Goal: Information Seeking & Learning: Learn about a topic

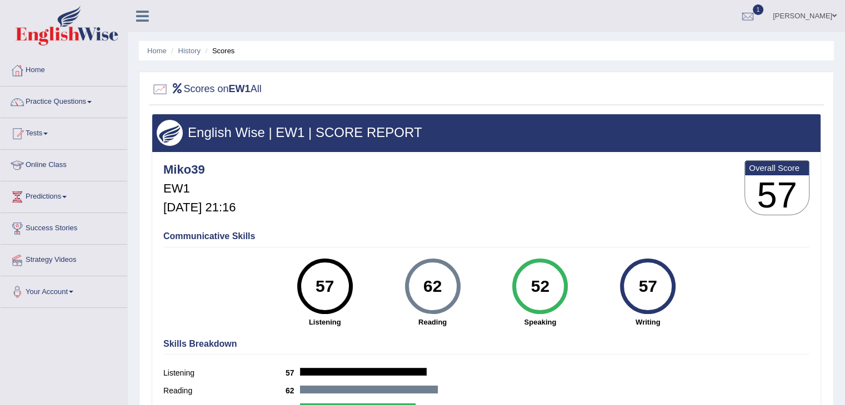
click at [381, 196] on div "Miko39 EW1 Aug 25, 2025, 21:16 Overall Score 57" at bounding box center [485, 191] width 651 height 66
click at [62, 167] on link "Online Class" at bounding box center [64, 164] width 127 height 28
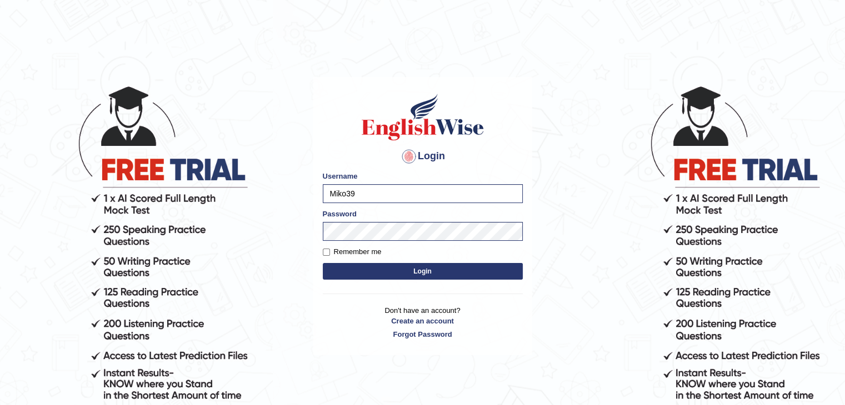
click at [451, 275] on button "Login" at bounding box center [423, 271] width 200 height 17
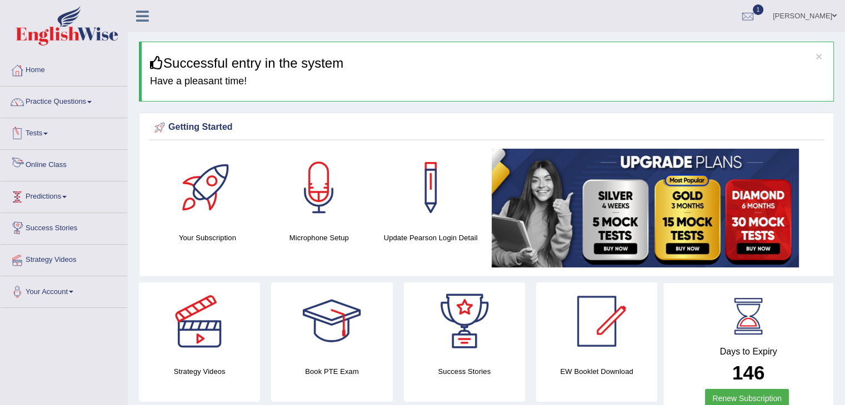
click at [53, 164] on link "Online Class" at bounding box center [64, 164] width 127 height 28
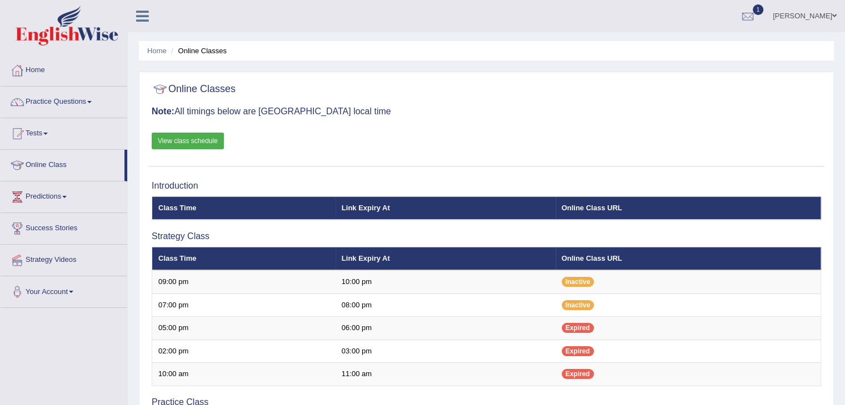
scroll to position [56, 0]
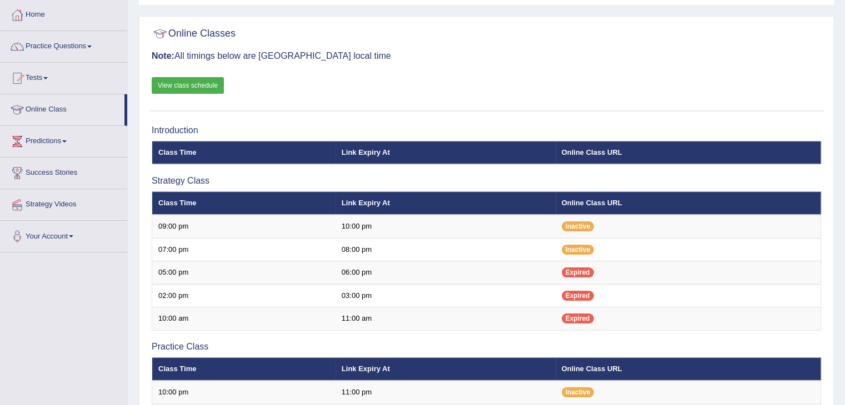
click at [209, 83] on link "View class schedule" at bounding box center [188, 85] width 72 height 17
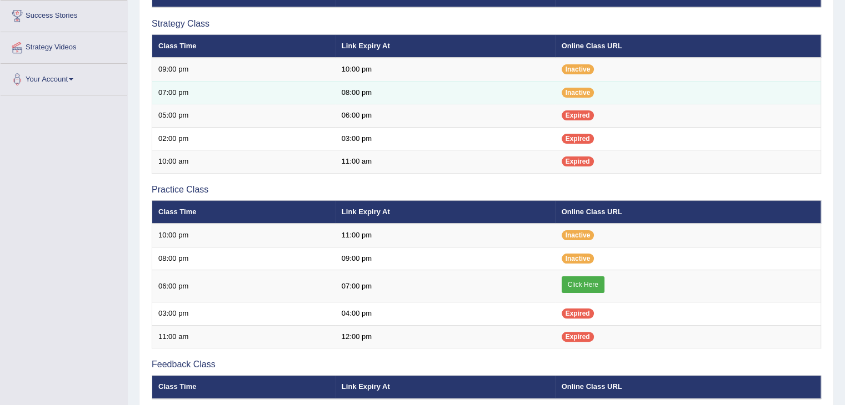
scroll to position [333, 0]
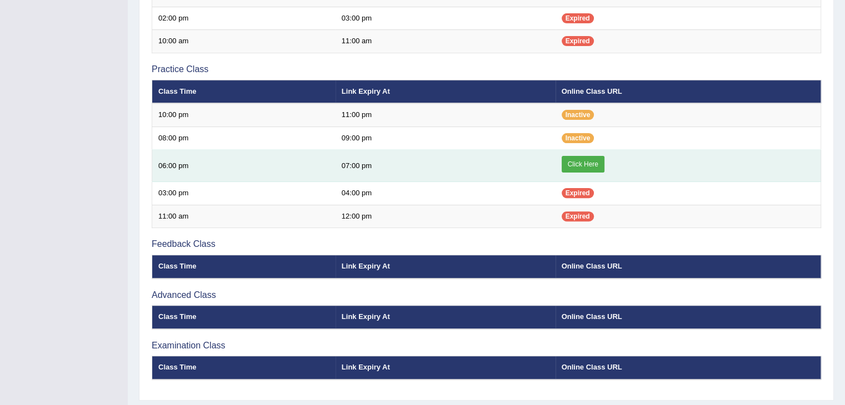
click at [582, 162] on link "Click Here" at bounding box center [582, 164] width 43 height 17
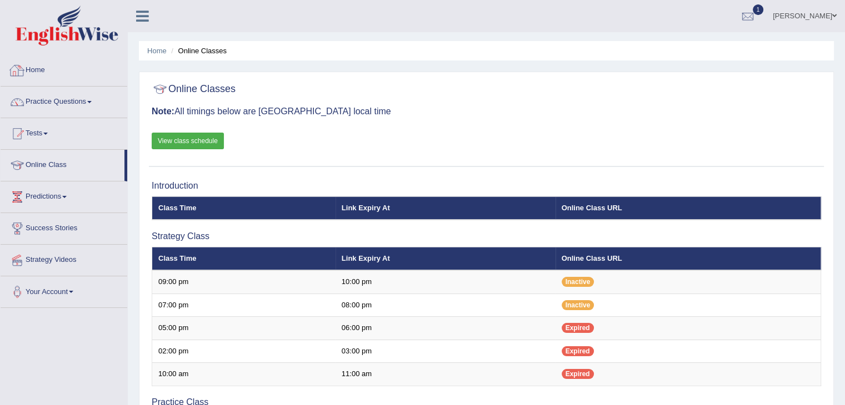
click at [37, 65] on link "Home" at bounding box center [64, 69] width 127 height 28
click at [39, 68] on link "Home" at bounding box center [64, 69] width 127 height 28
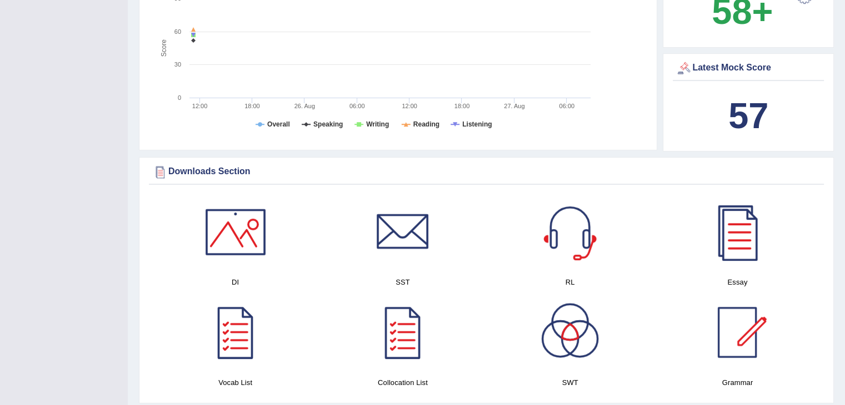
scroll to position [500, 0]
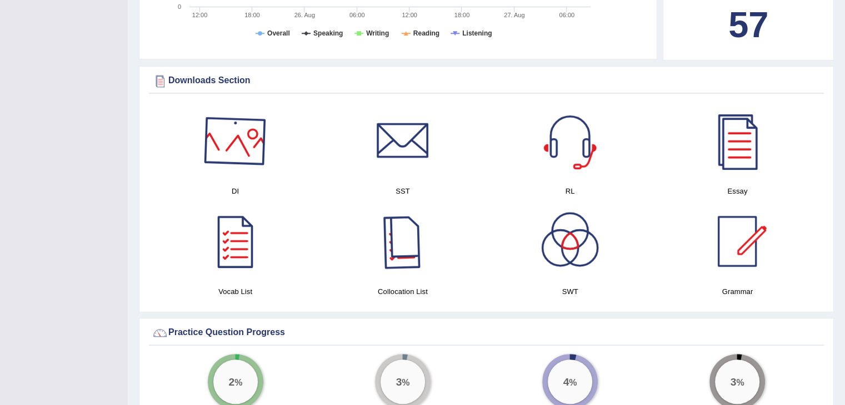
click at [238, 135] on div at bounding box center [236, 141] width 78 height 78
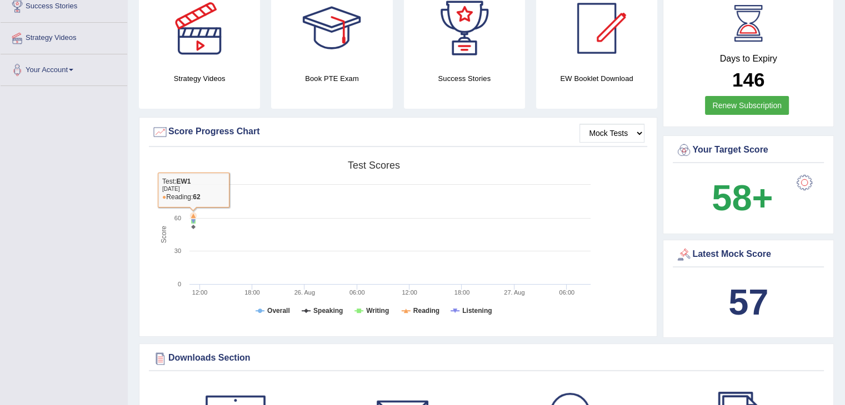
scroll to position [0, 0]
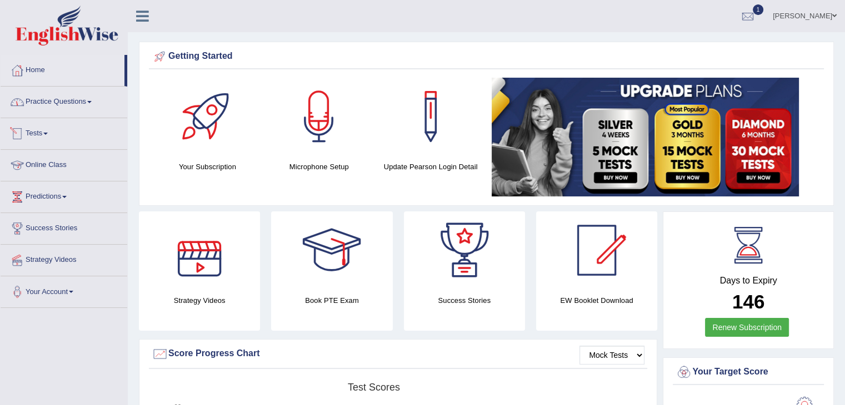
click at [89, 105] on link "Practice Questions" at bounding box center [64, 101] width 127 height 28
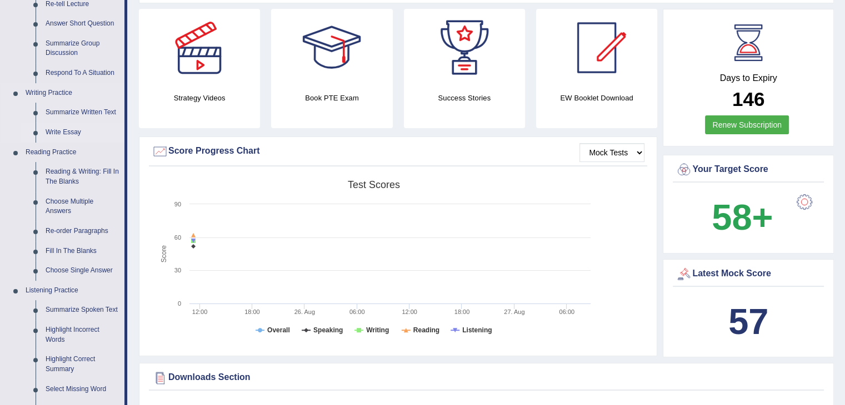
scroll to position [111, 0]
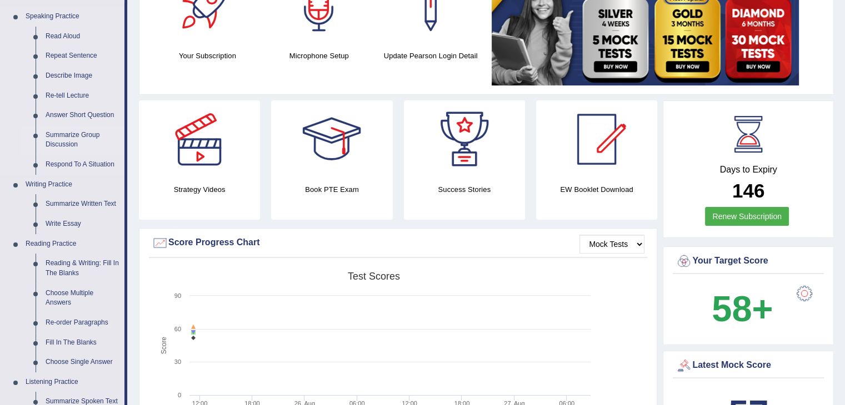
click at [78, 134] on link "Summarize Group Discussion" at bounding box center [83, 140] width 84 height 29
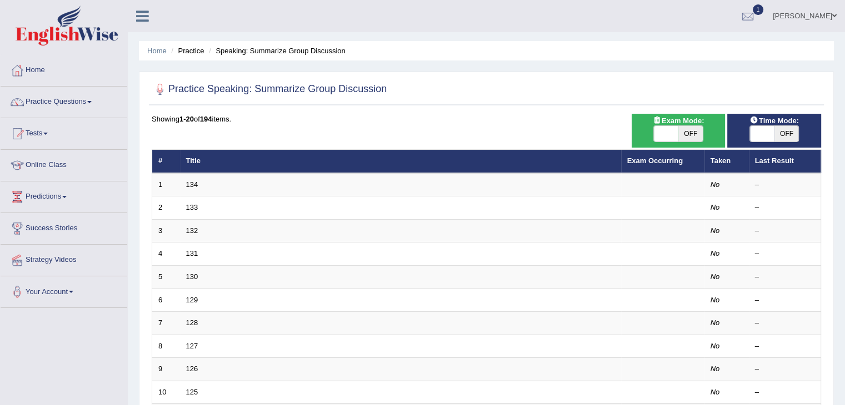
click at [48, 69] on link "Home" at bounding box center [64, 69] width 127 height 28
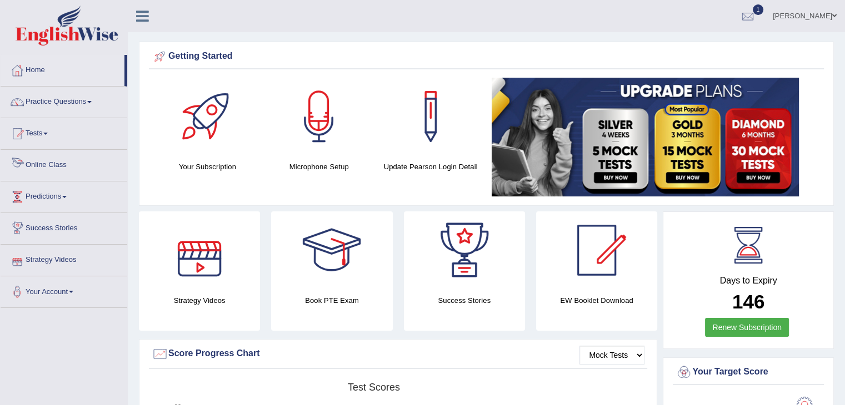
click at [62, 167] on link "Online Class" at bounding box center [64, 164] width 127 height 28
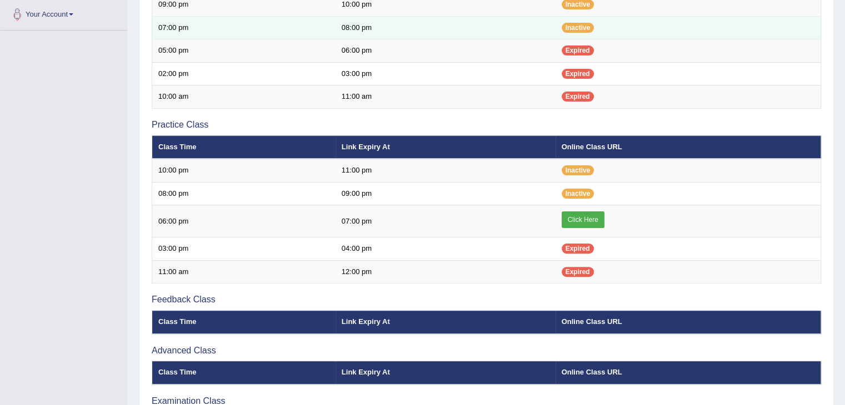
scroll to position [111, 0]
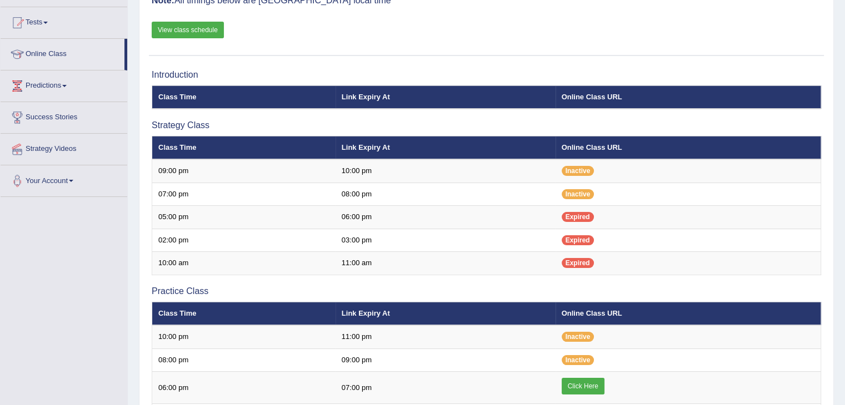
click at [195, 23] on link "View class schedule" at bounding box center [188, 30] width 72 height 17
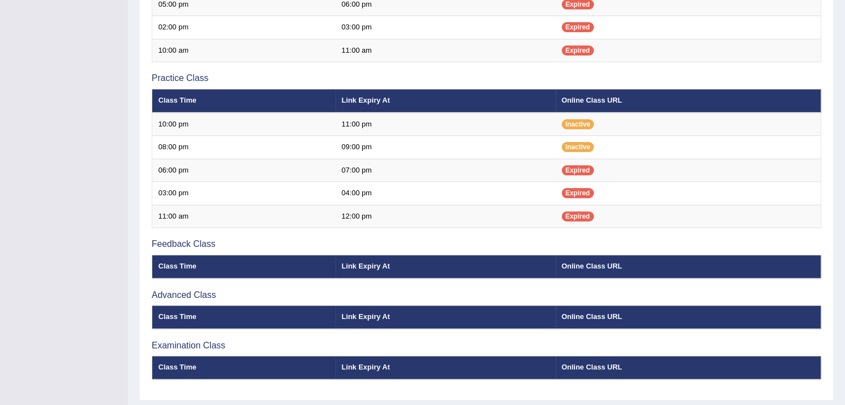
scroll to position [56, 0]
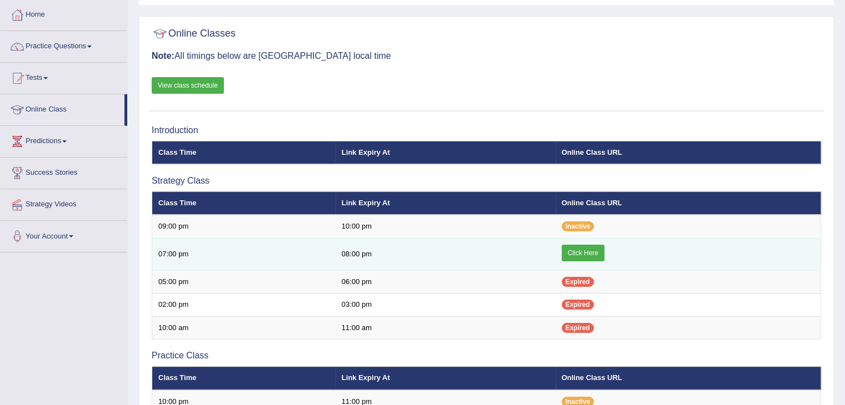
click at [583, 253] on link "Click Here" at bounding box center [582, 253] width 43 height 17
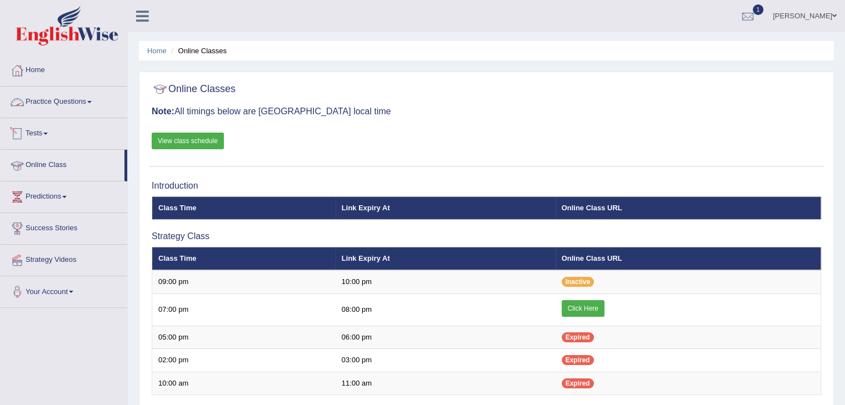
click at [92, 101] on span at bounding box center [89, 102] width 4 height 2
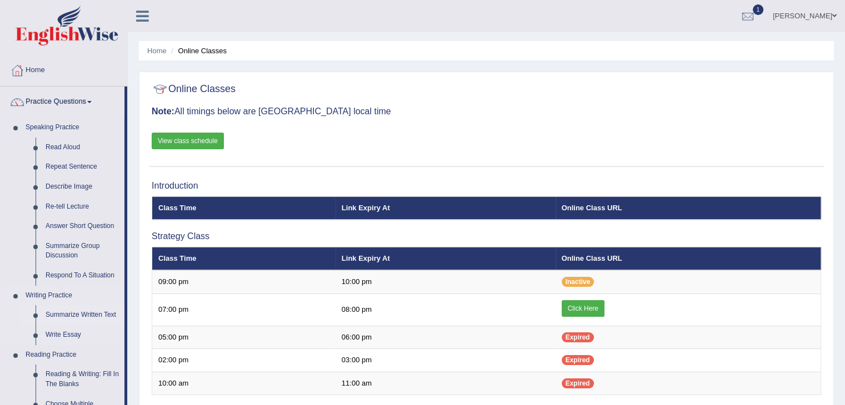
click at [80, 316] on link "Summarize Written Text" at bounding box center [83, 315] width 84 height 20
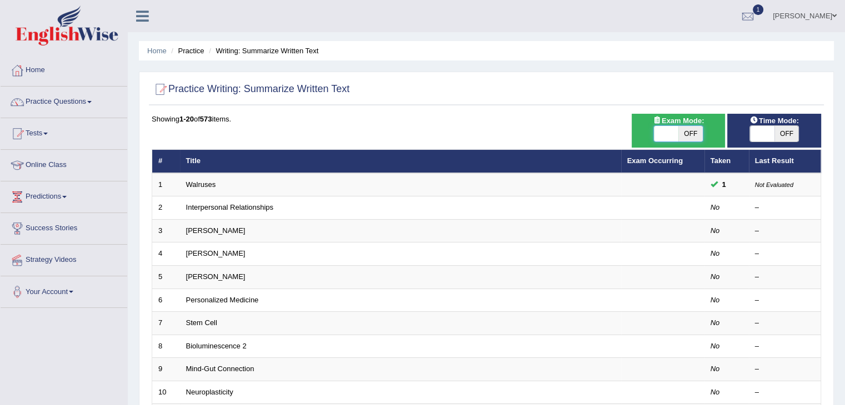
click at [673, 130] on span at bounding box center [666, 134] width 24 height 16
checkbox input "true"
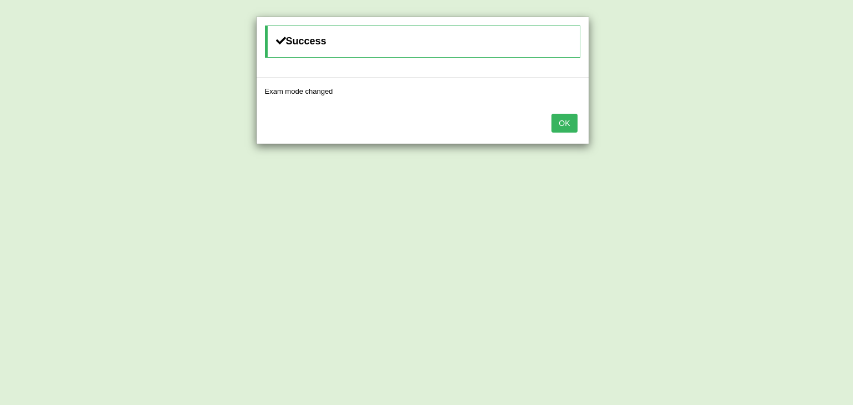
drag, startPoint x: 562, startPoint y: 127, endPoint x: 653, endPoint y: 123, distance: 91.1
click at [562, 125] on button "OK" at bounding box center [564, 123] width 26 height 19
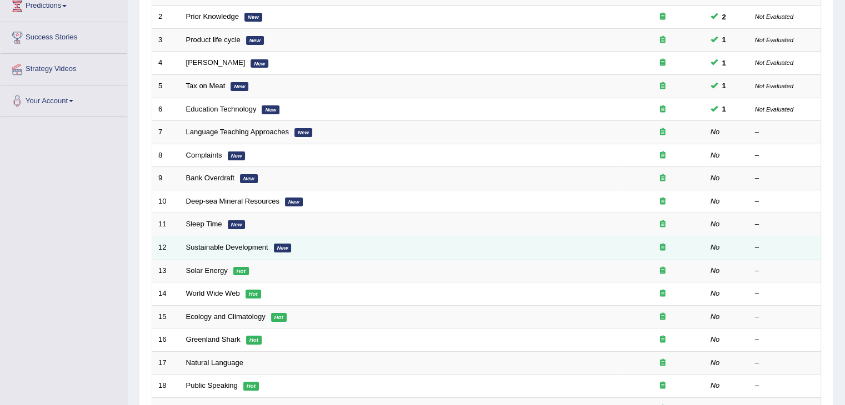
scroll to position [167, 0]
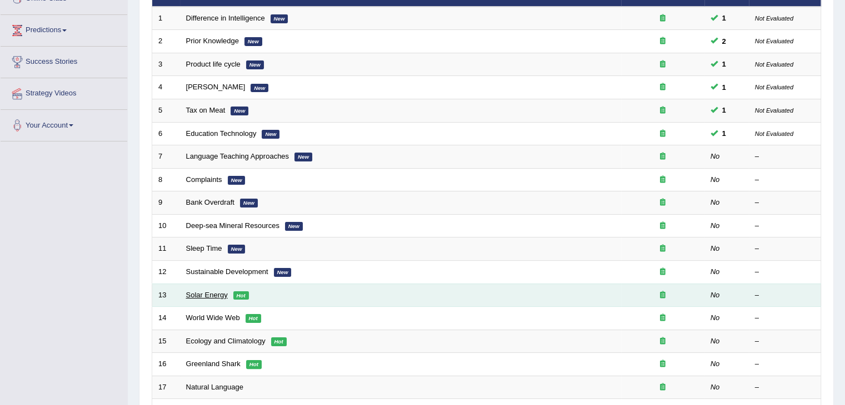
click at [212, 294] on link "Solar Energy" at bounding box center [207, 295] width 42 height 8
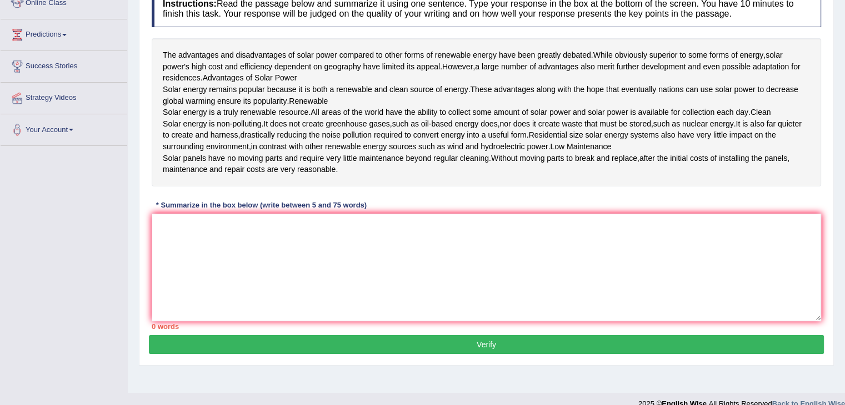
scroll to position [168, 0]
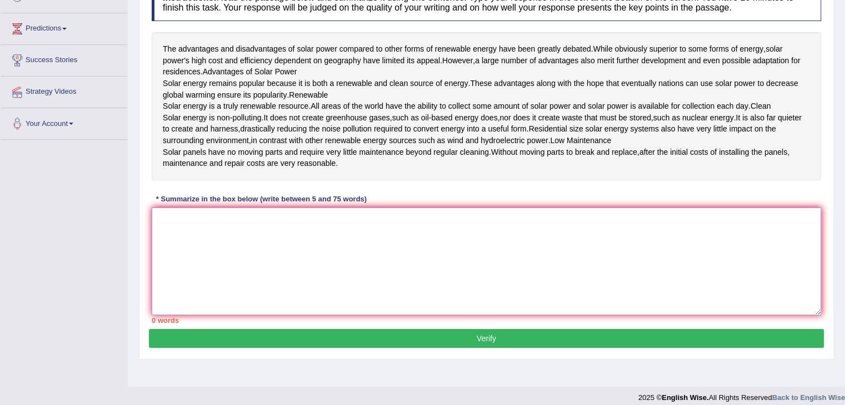
click at [177, 278] on textarea at bounding box center [486, 262] width 669 height 108
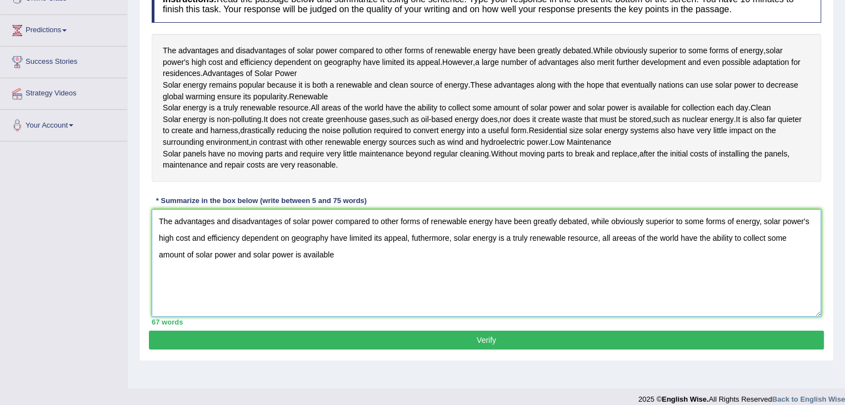
scroll to position [148, 0]
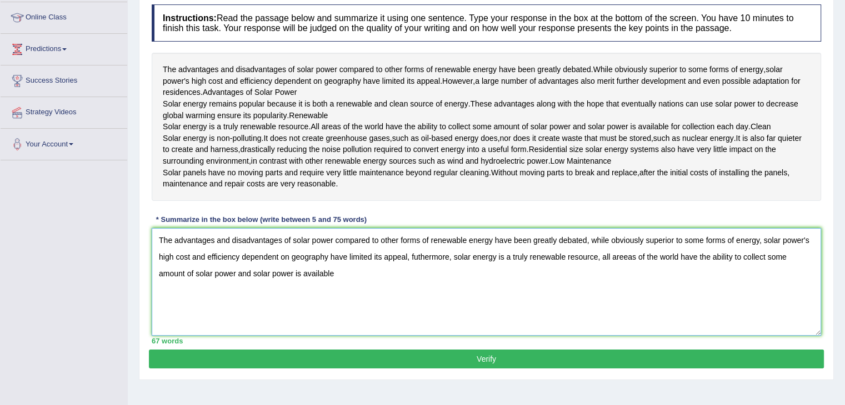
drag, startPoint x: 338, startPoint y: 325, endPoint x: 131, endPoint y: 326, distance: 206.6
click at [131, 326] on div "Home Practice Writing: Summarize Written Text Solar Energy « Prev Next » Report…" at bounding box center [486, 129] width 717 height 555
click at [599, 304] on textarea "The advantages and disadvantages of solar power compared to other forms of rene…" at bounding box center [486, 282] width 669 height 108
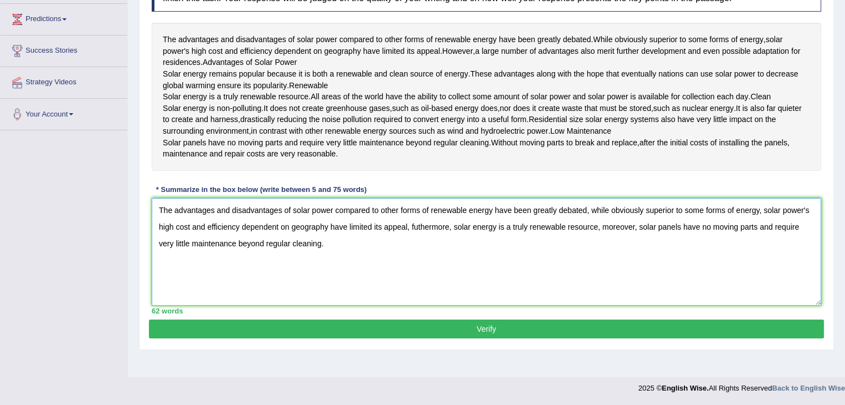
scroll to position [203, 0]
type textarea "The advantages and disadvantages of solar power compared to other forms of rene…"
click at [471, 339] on button "Verify" at bounding box center [486, 329] width 675 height 19
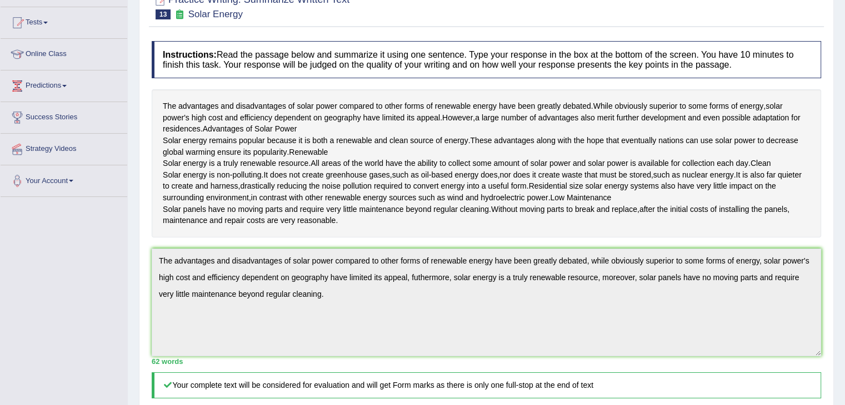
scroll to position [0, 0]
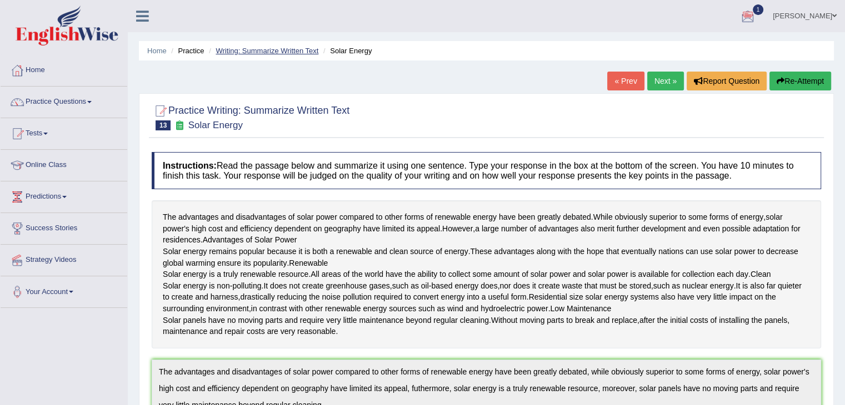
click at [273, 50] on link "Writing: Summarize Written Text" at bounding box center [266, 51] width 103 height 8
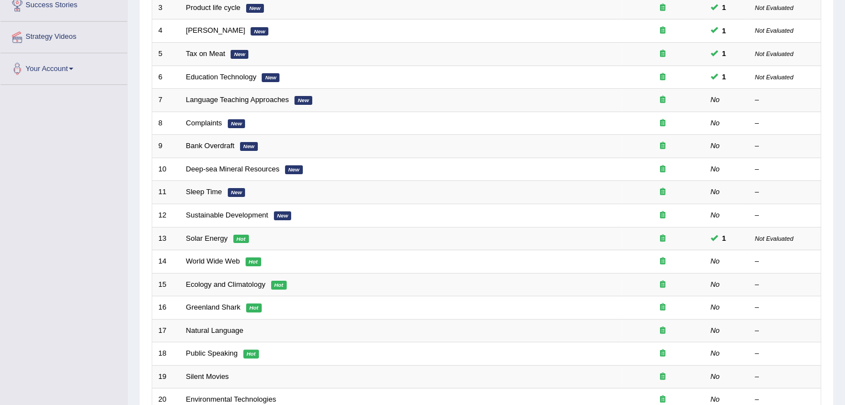
scroll to position [70, 0]
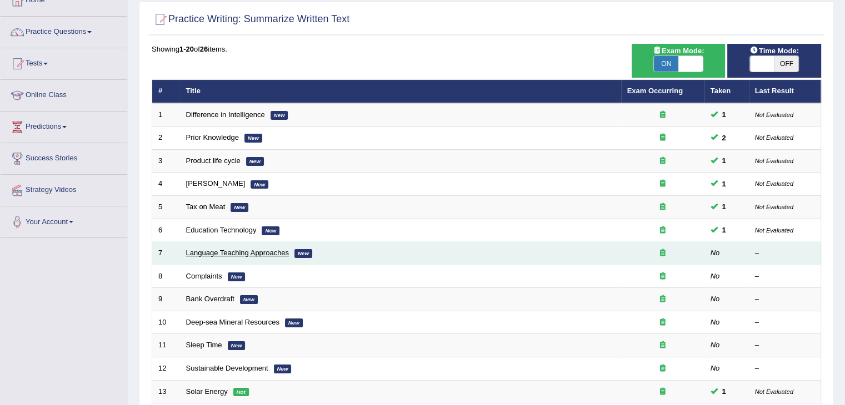
click at [226, 253] on link "Language Teaching Approaches" at bounding box center [237, 253] width 103 height 8
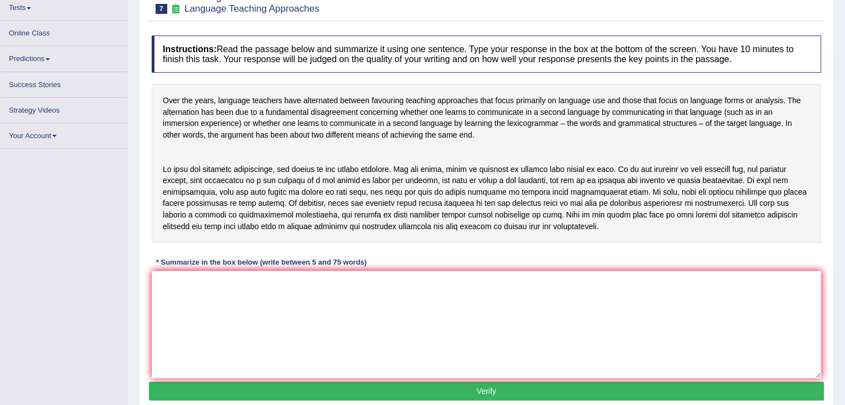
scroll to position [126, 0]
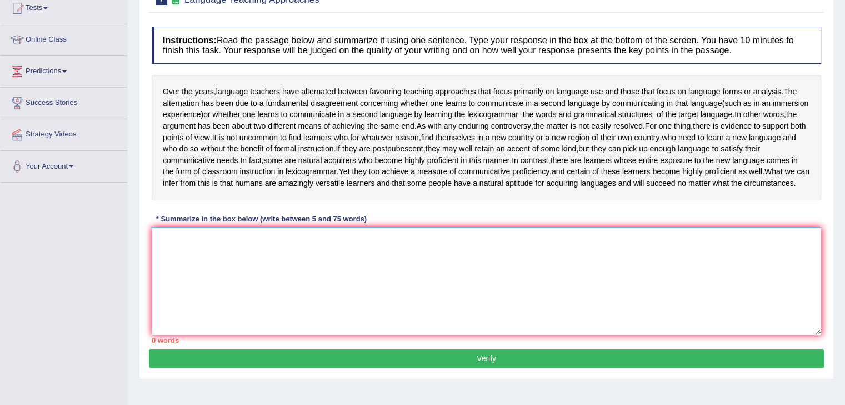
click at [335, 280] on textarea at bounding box center [486, 282] width 669 height 108
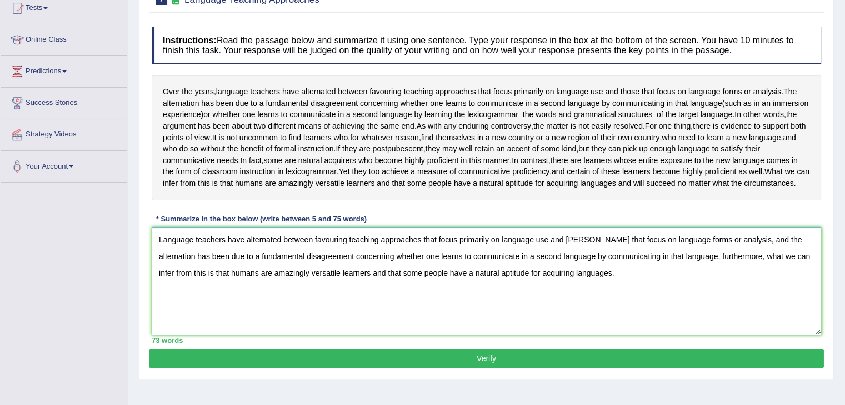
type textarea "Language teachers have alternated between favouring teaching approaches that fo…"
click at [316, 368] on button "Verify" at bounding box center [486, 358] width 675 height 19
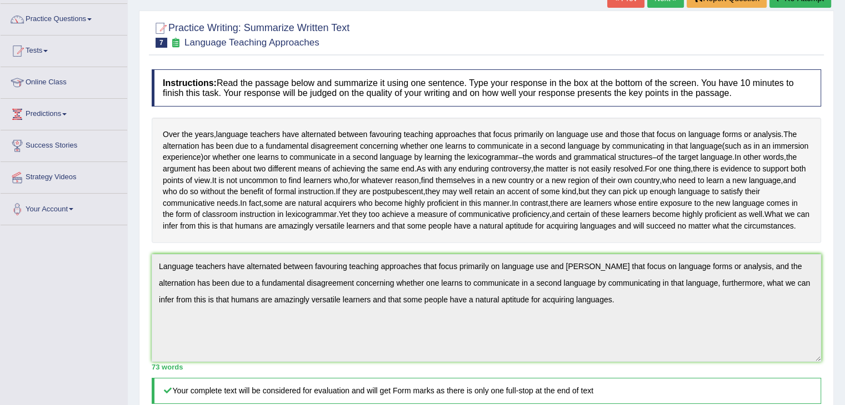
scroll to position [0, 0]
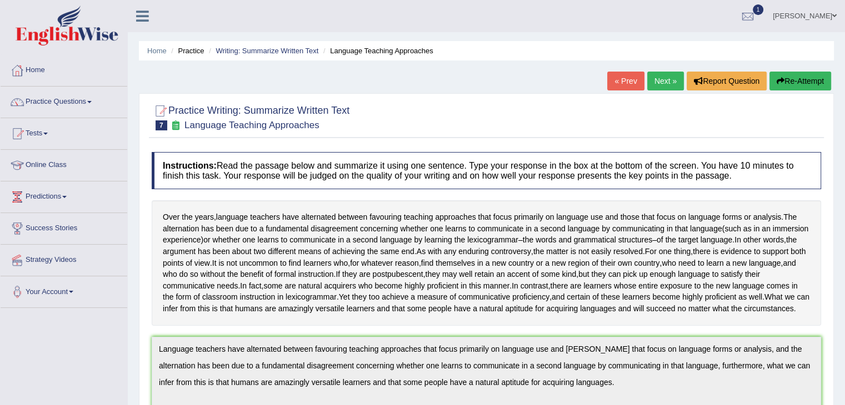
click at [657, 80] on link "Next »" at bounding box center [665, 81] width 37 height 19
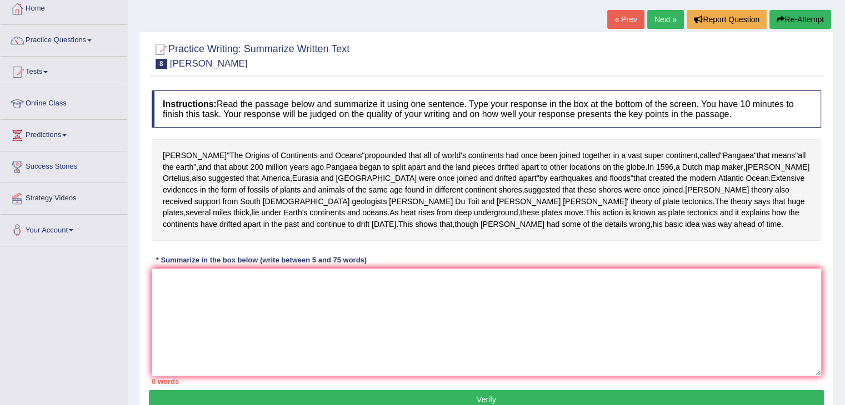
scroll to position [56, 0]
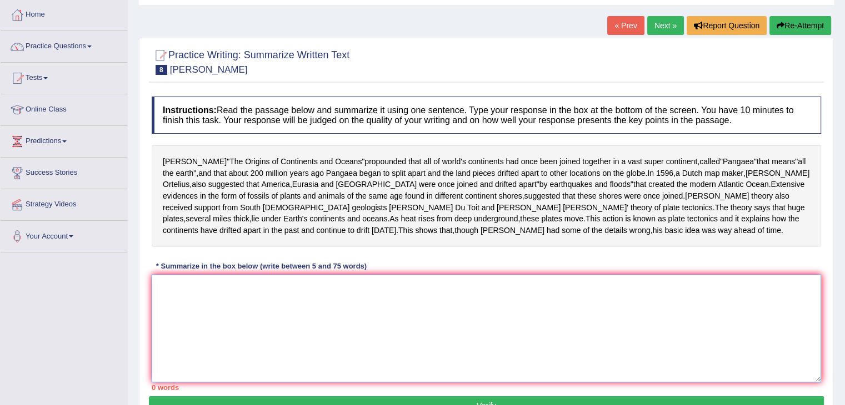
click at [304, 287] on textarea at bounding box center [486, 329] width 669 height 108
type textarea "W"
type textarea "t"
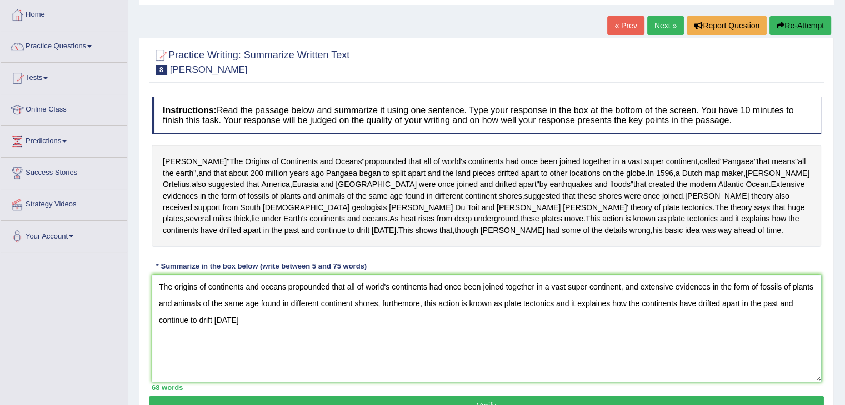
click at [327, 342] on textarea "The origins of continents and oceans propounded that all of world's continents …" at bounding box center [486, 329] width 669 height 108
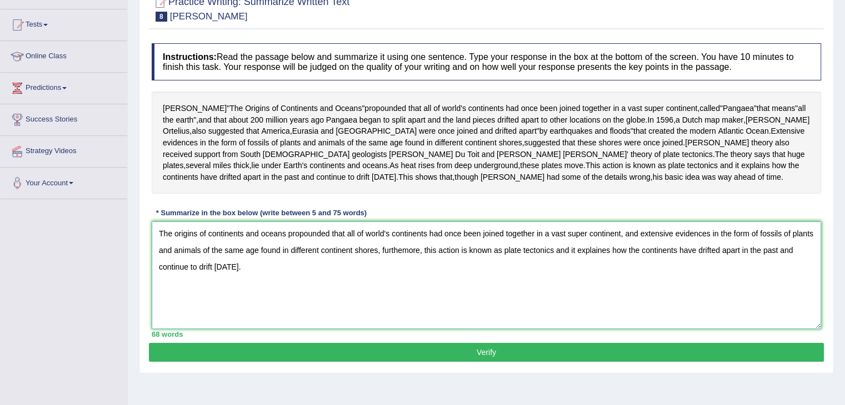
scroll to position [167, 0]
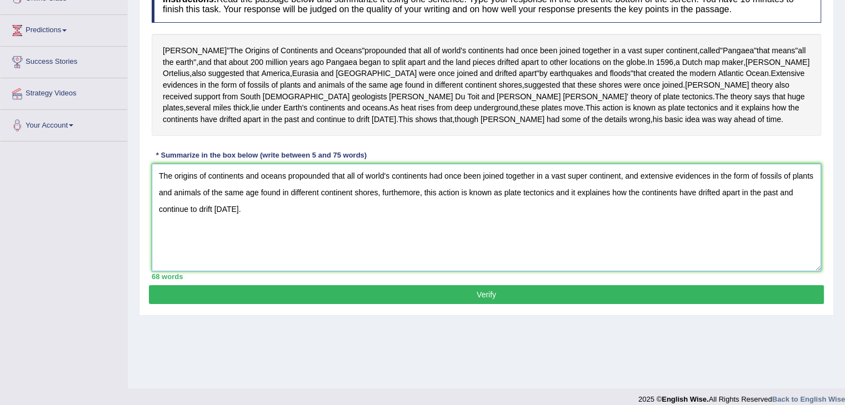
type textarea "The origins of continents and oceans propounded that all of world's continents …"
click at [456, 294] on button "Verify" at bounding box center [486, 294] width 675 height 19
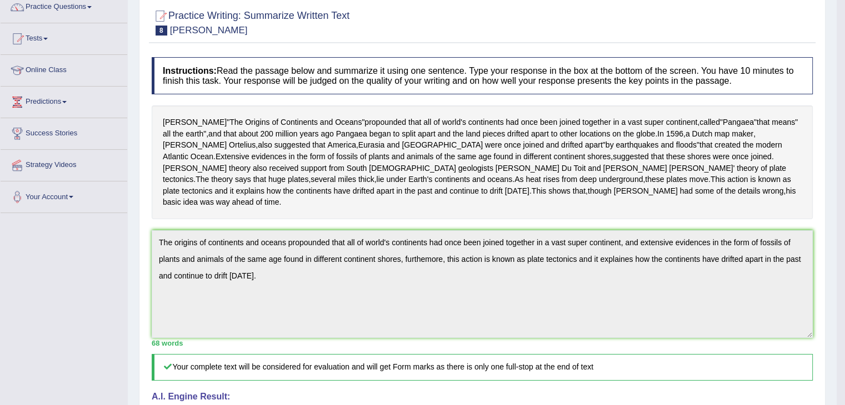
scroll to position [0, 0]
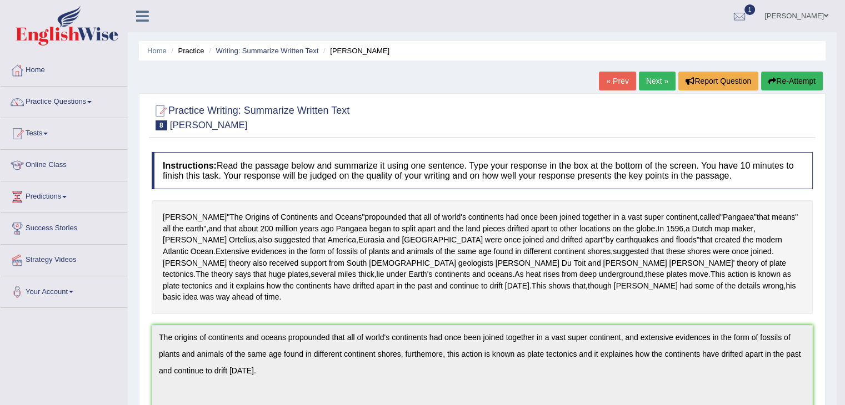
click at [658, 77] on link "Next »" at bounding box center [657, 81] width 37 height 19
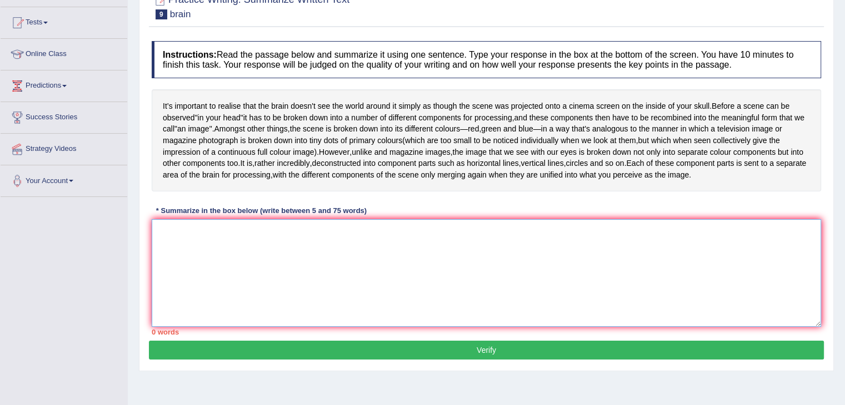
click at [240, 238] on textarea at bounding box center [486, 273] width 669 height 108
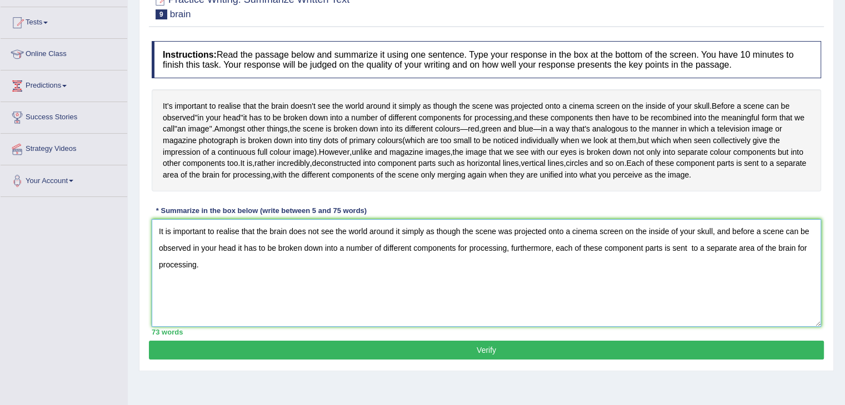
type textarea "It is important to realise that the brain does not see the world around it simp…"
drag, startPoint x: 415, startPoint y: 345, endPoint x: 695, endPoint y: 312, distance: 282.4
click at [415, 345] on button "Verify" at bounding box center [486, 350] width 675 height 19
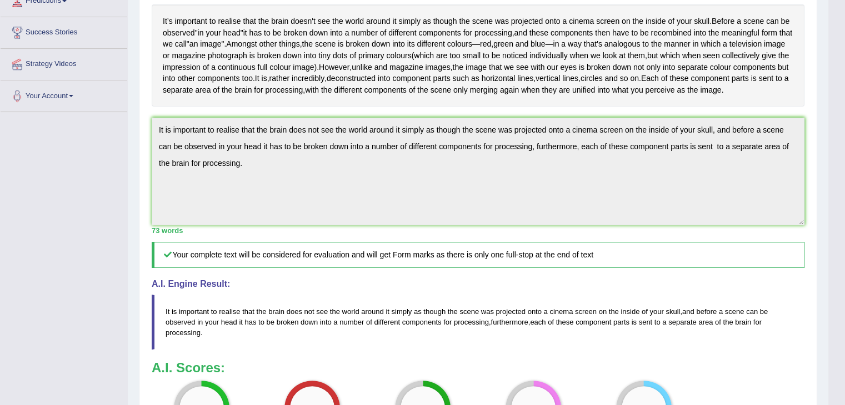
scroll to position [56, 0]
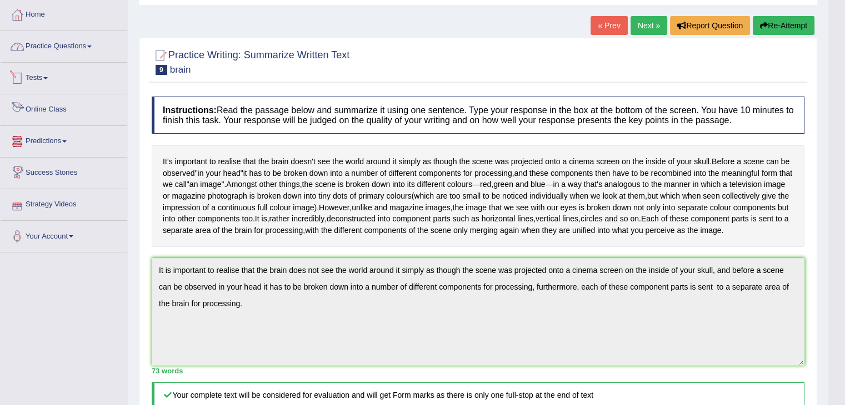
click at [91, 47] on link "Practice Questions" at bounding box center [64, 45] width 127 height 28
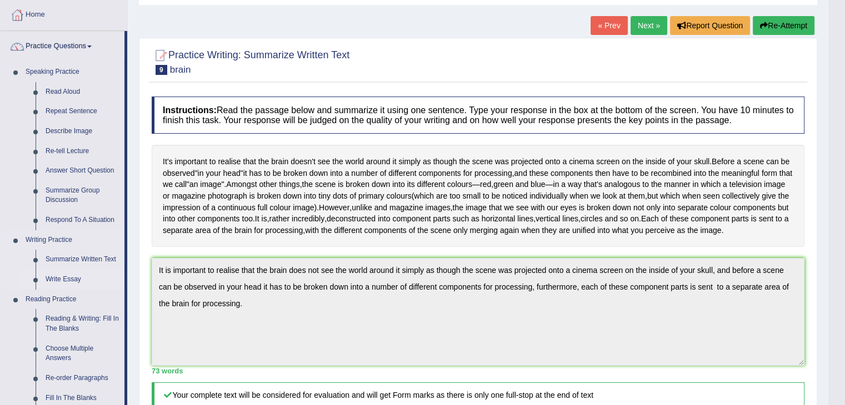
click at [68, 280] on link "Write Essay" at bounding box center [83, 280] width 84 height 20
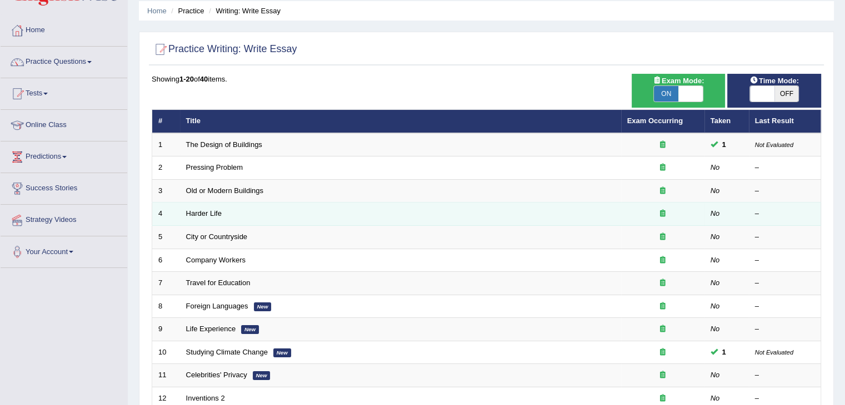
scroll to position [111, 0]
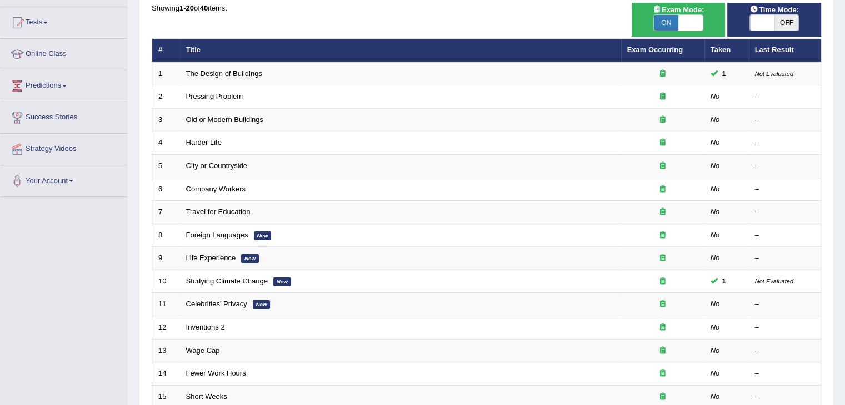
click at [757, 21] on span at bounding box center [762, 23] width 24 height 16
click at [772, 23] on span at bounding box center [762, 23] width 24 height 16
checkbox input "true"
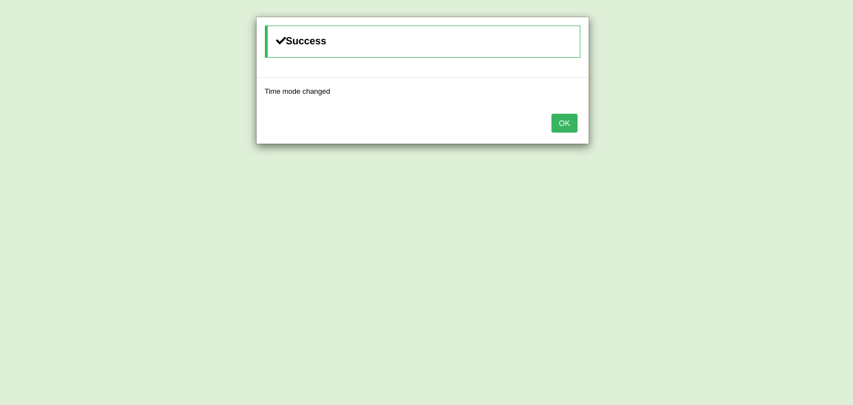
click at [563, 118] on button "OK" at bounding box center [564, 123] width 26 height 19
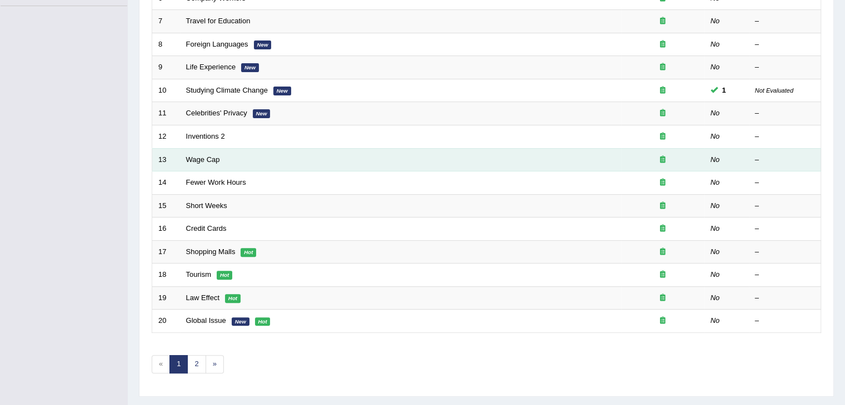
scroll to position [327, 0]
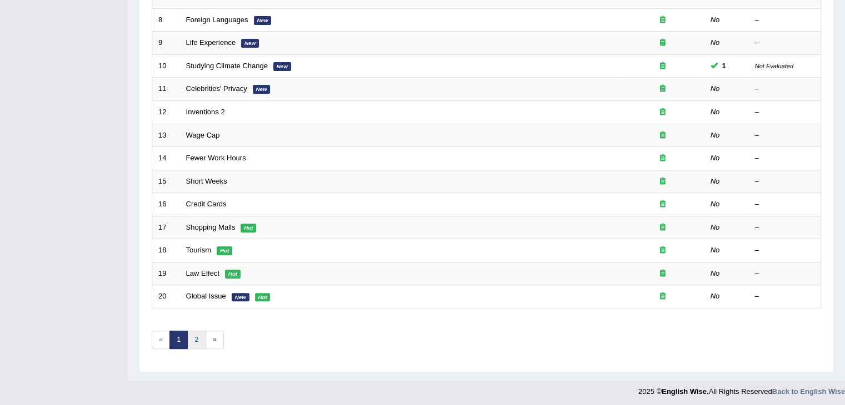
click at [195, 336] on link "2" at bounding box center [196, 340] width 18 height 18
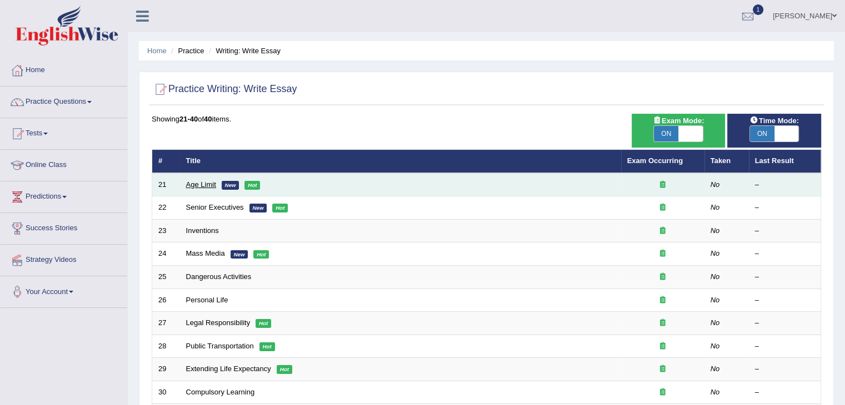
click at [204, 182] on link "Age Limit" at bounding box center [201, 184] width 30 height 8
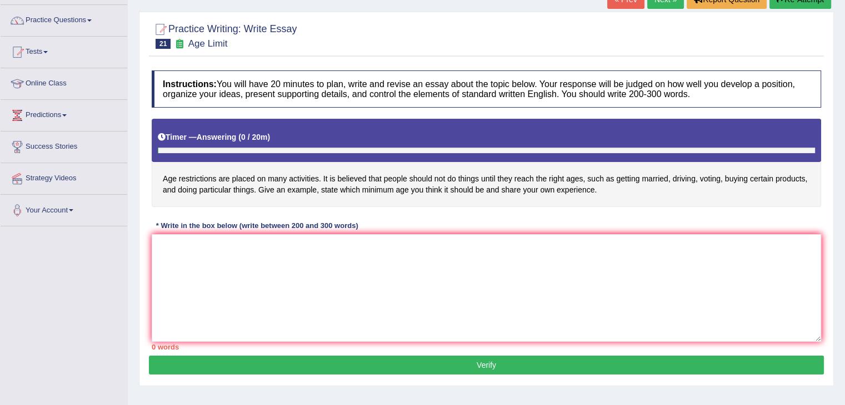
scroll to position [111, 0]
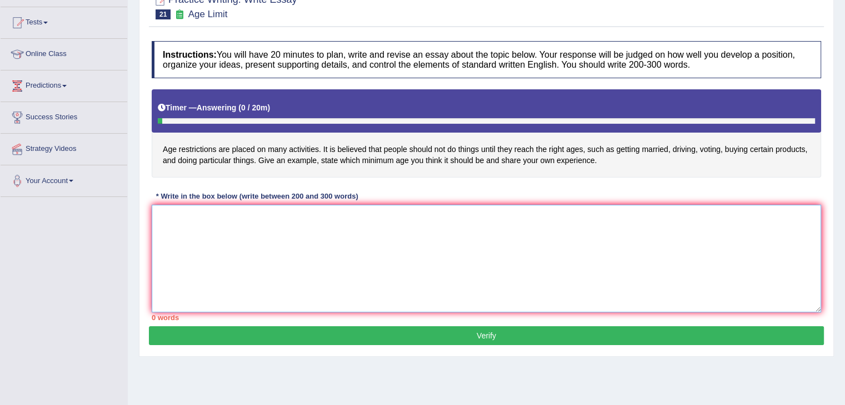
click at [355, 225] on textarea at bounding box center [486, 259] width 669 height 108
click at [275, 222] on textarea at bounding box center [486, 259] width 669 height 108
paste textarea "The increasing influence of (essay topic) on our lives has ignited numerous dis…"
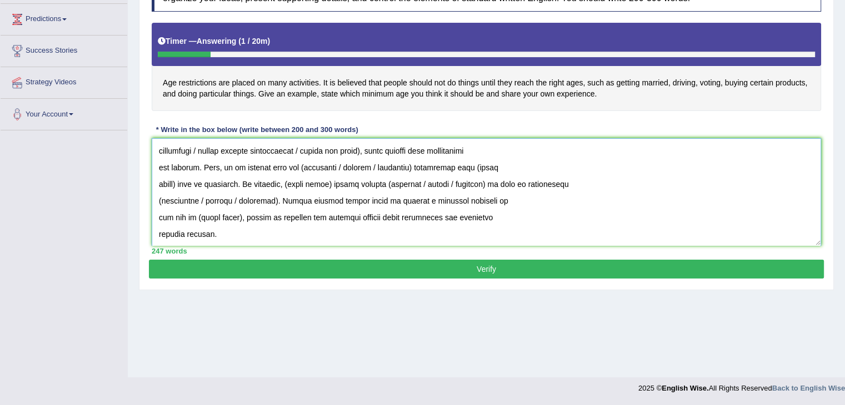
scroll to position [0, 0]
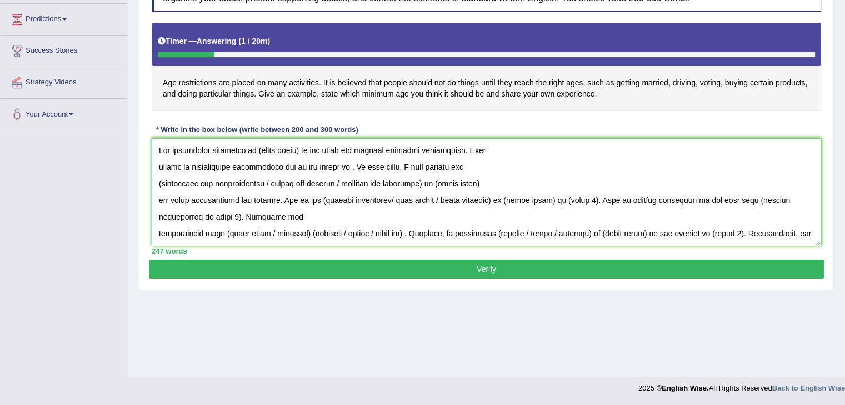
drag, startPoint x: 253, startPoint y: 148, endPoint x: 298, endPoint y: 146, distance: 44.5
click at [298, 146] on textarea at bounding box center [486, 192] width 669 height 108
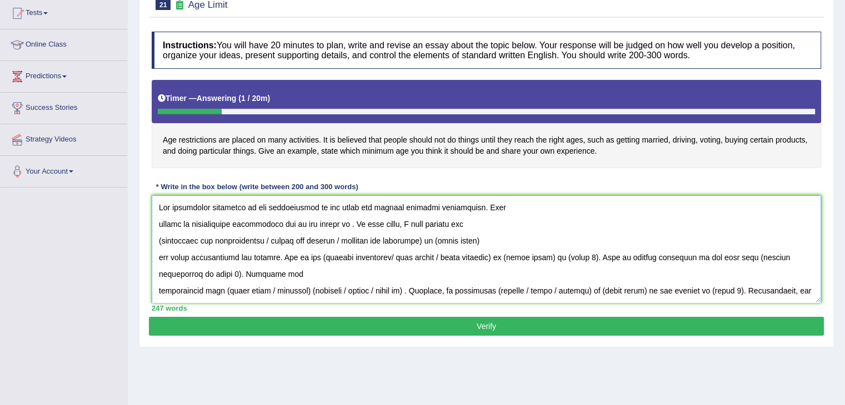
scroll to position [122, 0]
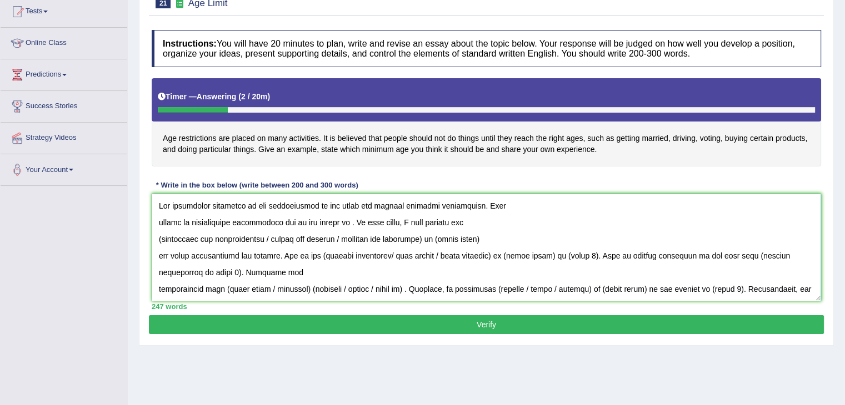
click at [480, 223] on textarea at bounding box center [486, 248] width 669 height 108
click at [338, 222] on textarea at bounding box center [486, 248] width 669 height 108
click at [336, 222] on textarea at bounding box center [486, 248] width 669 height 108
click at [422, 225] on textarea at bounding box center [486, 248] width 669 height 108
click at [456, 225] on textarea at bounding box center [486, 248] width 669 height 108
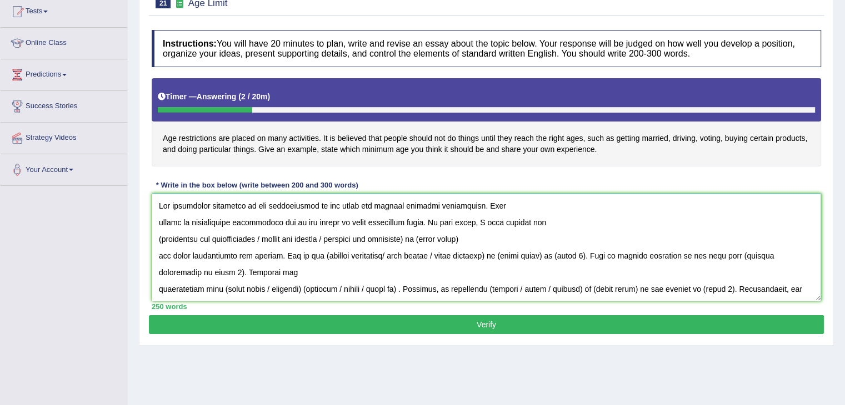
drag, startPoint x: 271, startPoint y: 236, endPoint x: 505, endPoint y: 236, distance: 233.8
click at [505, 236] on textarea at bounding box center [486, 248] width 669 height 108
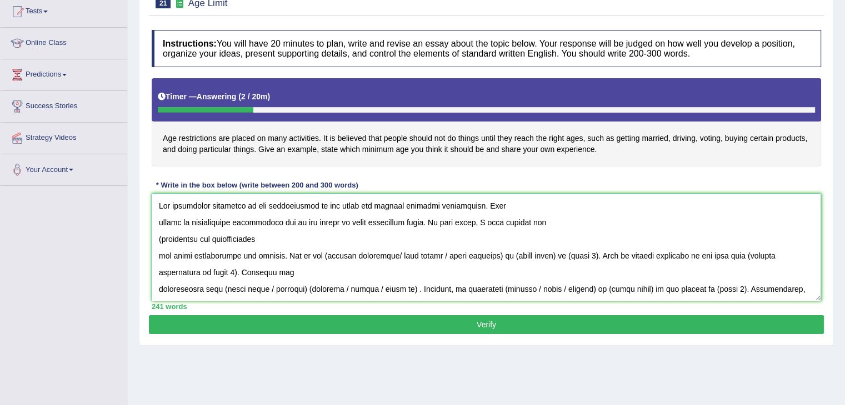
click at [162, 238] on textarea at bounding box center [486, 248] width 669 height 108
click at [158, 254] on textarea at bounding box center [486, 248] width 669 height 108
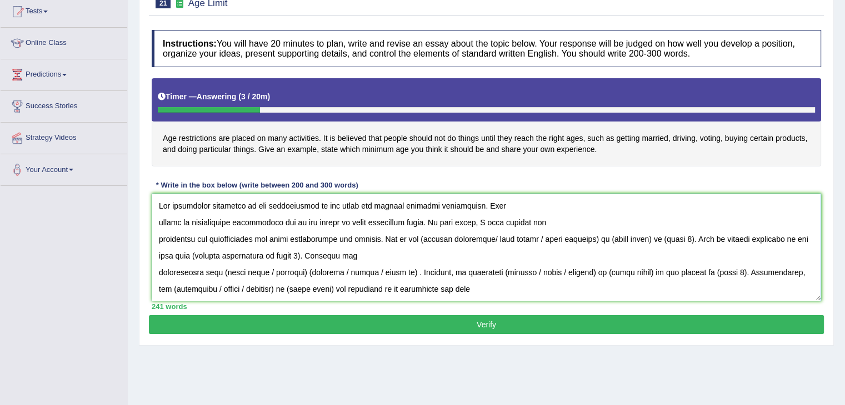
click at [424, 238] on textarea at bounding box center [486, 248] width 669 height 108
drag, startPoint x: 490, startPoint y: 235, endPoint x: 600, endPoint y: 240, distance: 110.0
click at [600, 240] on textarea at bounding box center [486, 248] width 669 height 108
drag, startPoint x: 501, startPoint y: 238, endPoint x: 543, endPoint y: 239, distance: 42.2
click at [543, 239] on textarea at bounding box center [486, 248] width 669 height 108
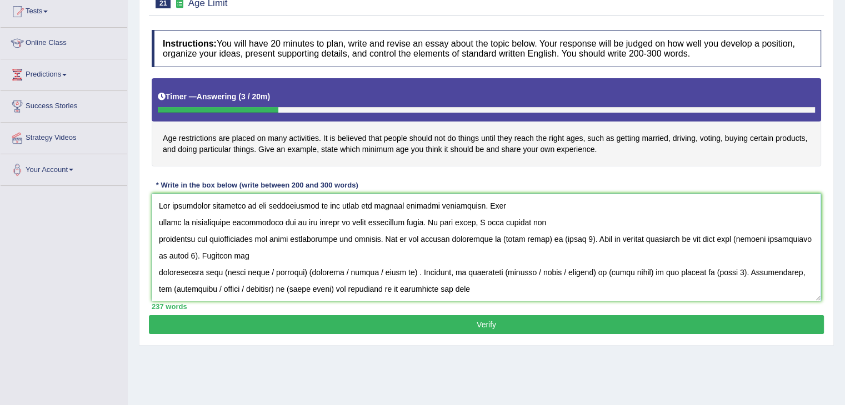
type textarea "The increasing influence of age restrictions on our lives has ignited numerous …"
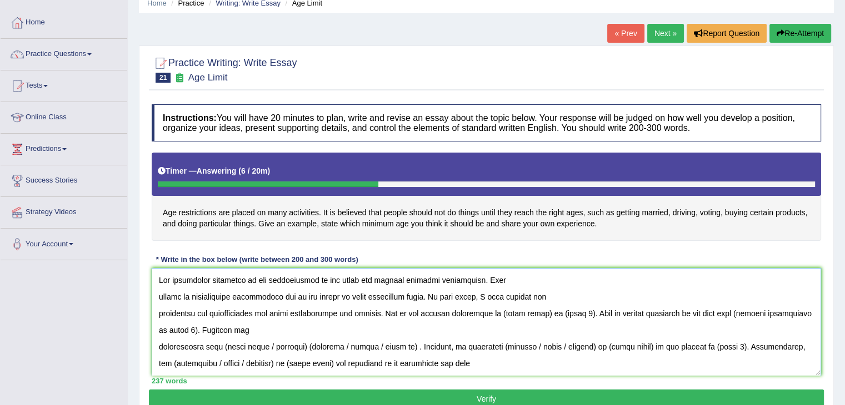
scroll to position [0, 0]
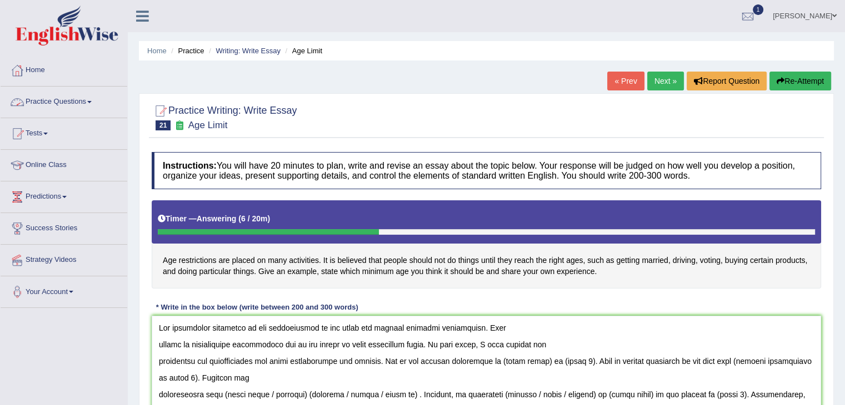
click at [92, 101] on span at bounding box center [89, 102] width 4 height 2
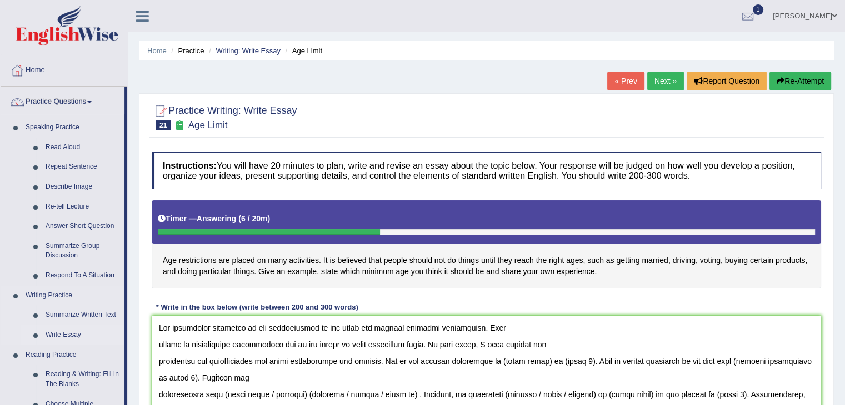
click at [67, 332] on link "Write Essay" at bounding box center [83, 335] width 84 height 20
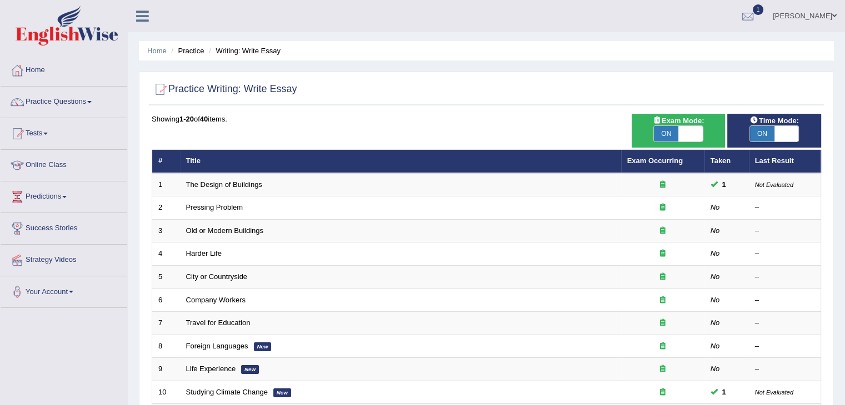
click at [769, 132] on span "ON" at bounding box center [762, 134] width 24 height 16
checkbox input "false"
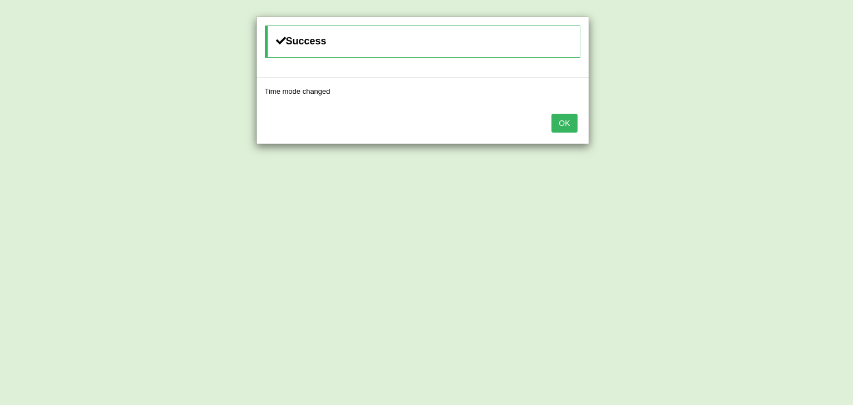
drag, startPoint x: 561, startPoint y: 121, endPoint x: 501, endPoint y: 185, distance: 88.0
click at [562, 119] on button "OK" at bounding box center [564, 123] width 26 height 19
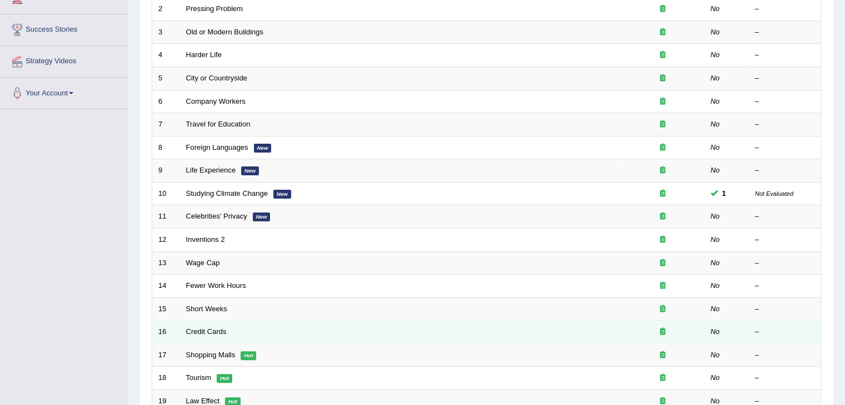
scroll to position [278, 0]
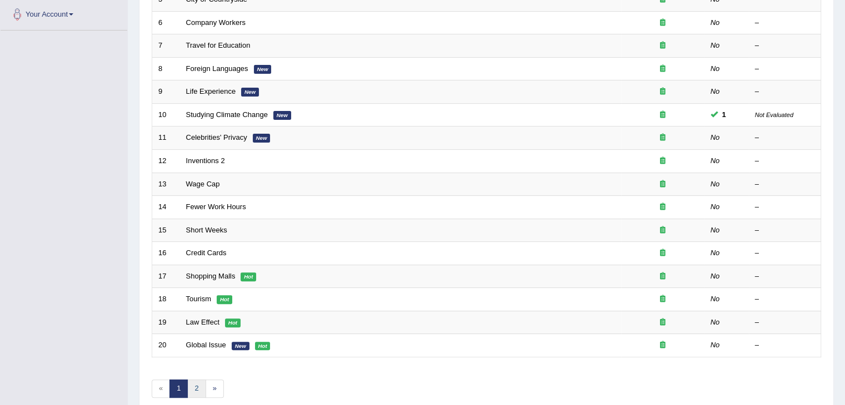
click at [197, 386] on link "2" at bounding box center [196, 389] width 18 height 18
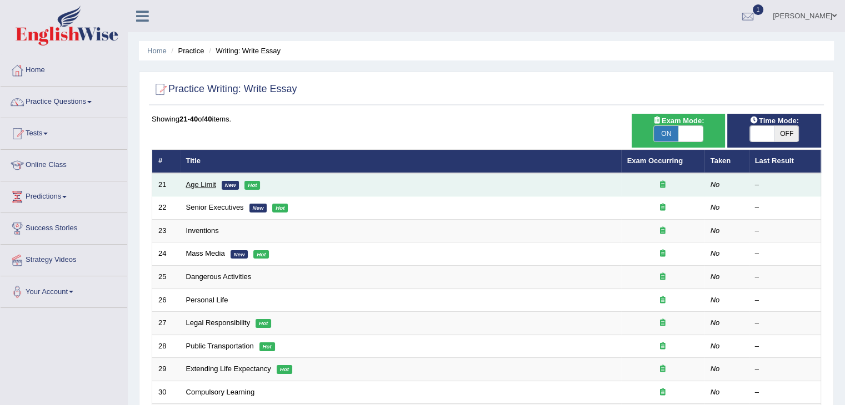
click at [200, 184] on link "Age Limit" at bounding box center [201, 184] width 30 height 8
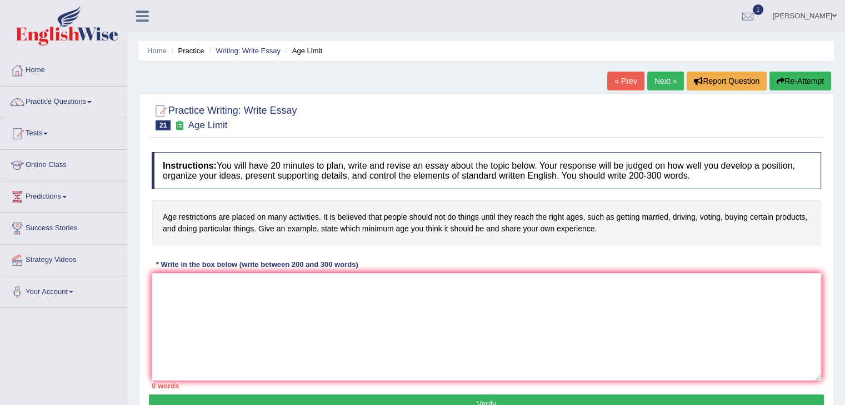
scroll to position [56, 0]
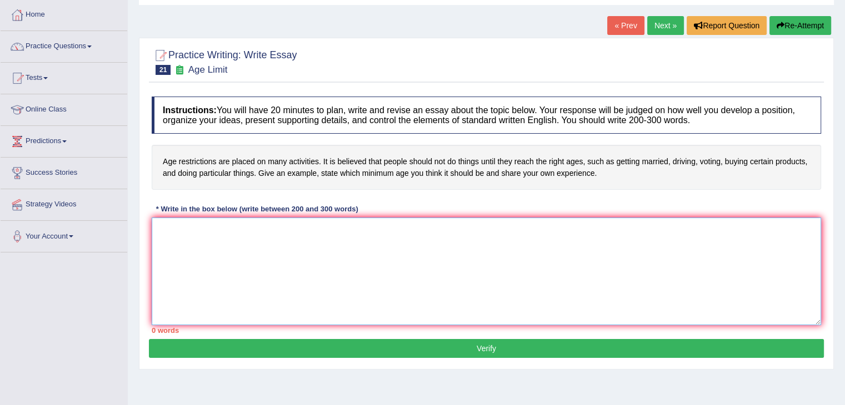
click at [242, 252] on textarea at bounding box center [486, 272] width 669 height 108
click at [321, 240] on textarea at bounding box center [486, 272] width 669 height 108
paste textarea "The increasing influence of (essay topic) on our lives has ignited numerous dis…"
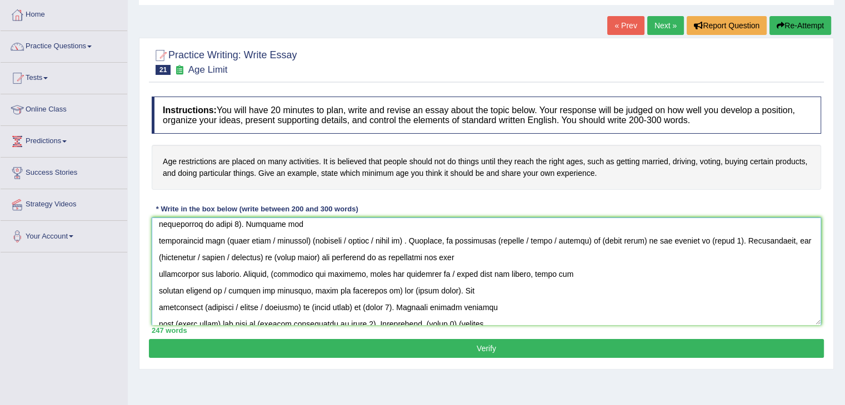
scroll to position [0, 0]
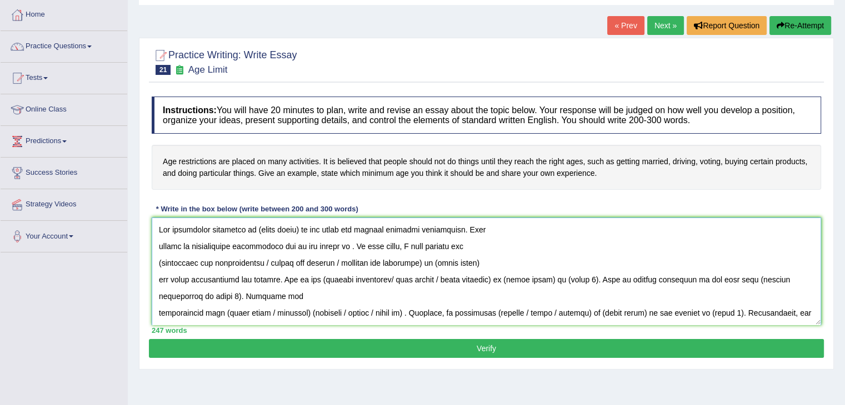
drag, startPoint x: 255, startPoint y: 229, endPoint x: 296, endPoint y: 228, distance: 40.6
click at [296, 228] on textarea at bounding box center [486, 272] width 669 height 108
click at [307, 228] on textarea at bounding box center [486, 272] width 669 height 108
click at [309, 228] on textarea at bounding box center [486, 272] width 669 height 108
click at [475, 241] on textarea at bounding box center [486, 272] width 669 height 108
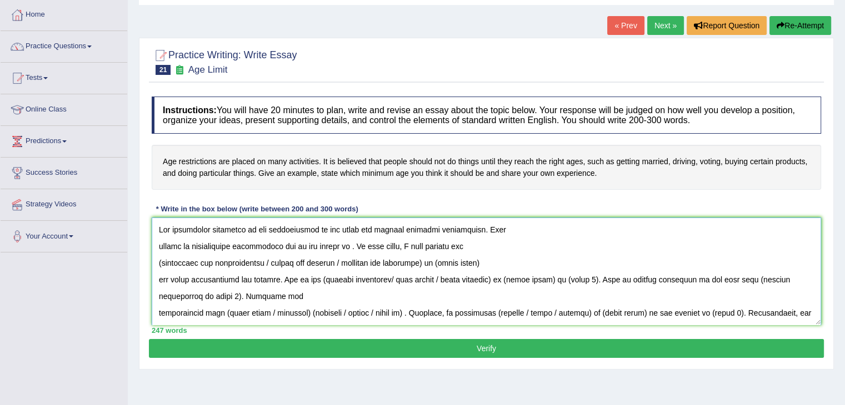
click at [334, 244] on textarea at bounding box center [486, 272] width 669 height 108
click at [516, 258] on textarea at bounding box center [486, 272] width 669 height 108
drag, startPoint x: 426, startPoint y: 260, endPoint x: 157, endPoint y: 270, distance: 270.1
click at [157, 270] on textarea at bounding box center [486, 272] width 669 height 108
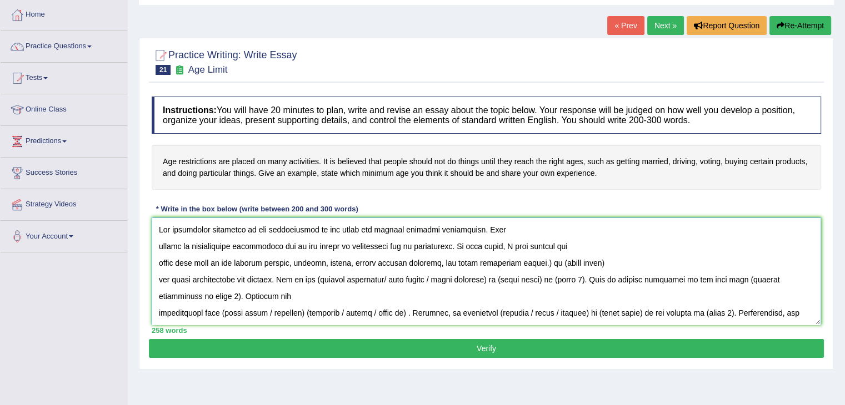
click at [524, 260] on textarea at bounding box center [486, 272] width 669 height 108
drag, startPoint x: 533, startPoint y: 261, endPoint x: 640, endPoint y: 255, distance: 107.9
click at [635, 258] on textarea at bounding box center [486, 272] width 669 height 108
click at [524, 263] on textarea at bounding box center [486, 272] width 669 height 108
click at [526, 262] on textarea at bounding box center [486, 272] width 669 height 108
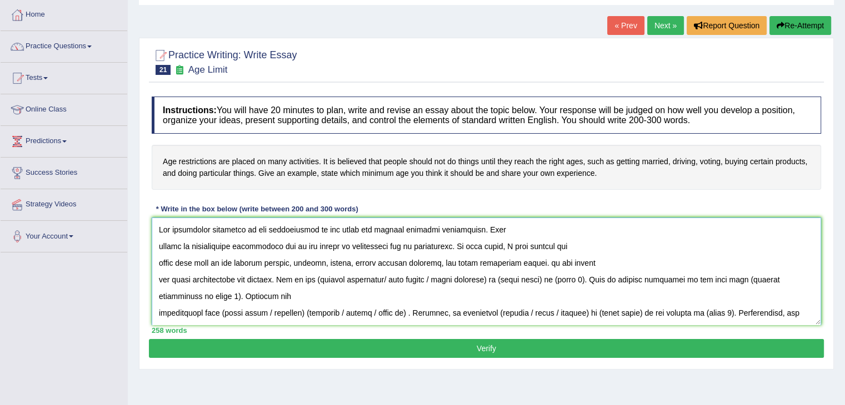
drag, startPoint x: 543, startPoint y: 260, endPoint x: 564, endPoint y: 260, distance: 21.1
click at [548, 260] on textarea at bounding box center [486, 272] width 669 height 108
click at [535, 263] on textarea at bounding box center [486, 272] width 669 height 108
click at [312, 277] on textarea at bounding box center [486, 272] width 669 height 108
click at [313, 277] on textarea at bounding box center [486, 272] width 669 height 108
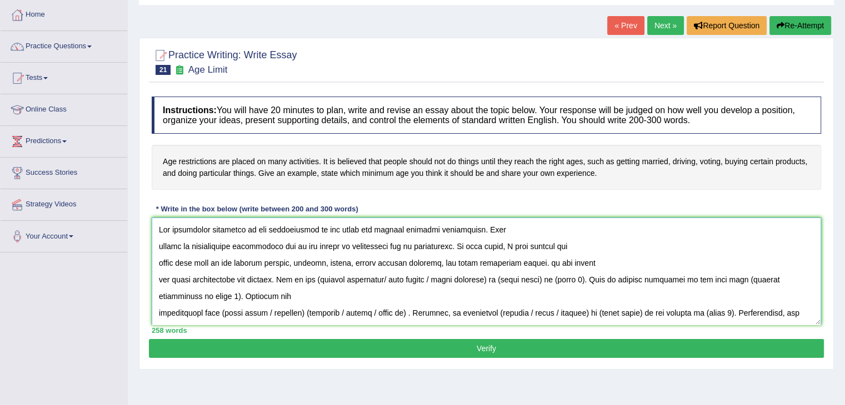
click at [526, 264] on textarea at bounding box center [486, 272] width 669 height 108
click at [548, 261] on textarea at bounding box center [486, 272] width 669 height 108
click at [532, 262] on textarea at bounding box center [486, 272] width 669 height 108
click at [540, 263] on textarea at bounding box center [486, 272] width 669 height 108
click at [529, 263] on textarea at bounding box center [486, 272] width 669 height 108
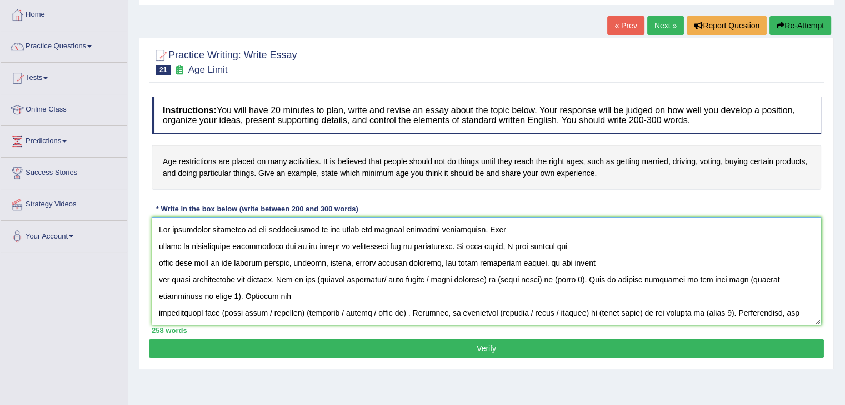
drag, startPoint x: 524, startPoint y: 263, endPoint x: 569, endPoint y: 258, distance: 45.3
click at [569, 258] on textarea at bounding box center [486, 272] width 669 height 108
click at [571, 263] on textarea at bounding box center [486, 272] width 669 height 108
drag, startPoint x: 569, startPoint y: 263, endPoint x: 534, endPoint y: 262, distance: 34.5
click at [534, 262] on textarea at bounding box center [486, 272] width 669 height 108
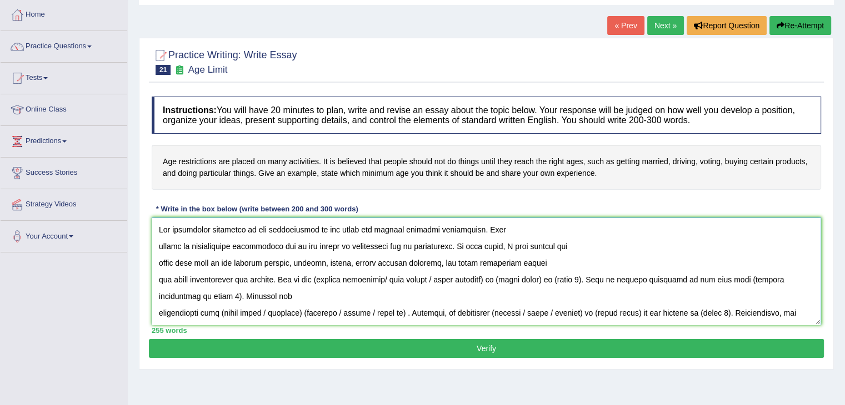
click at [159, 278] on textarea at bounding box center [486, 272] width 669 height 108
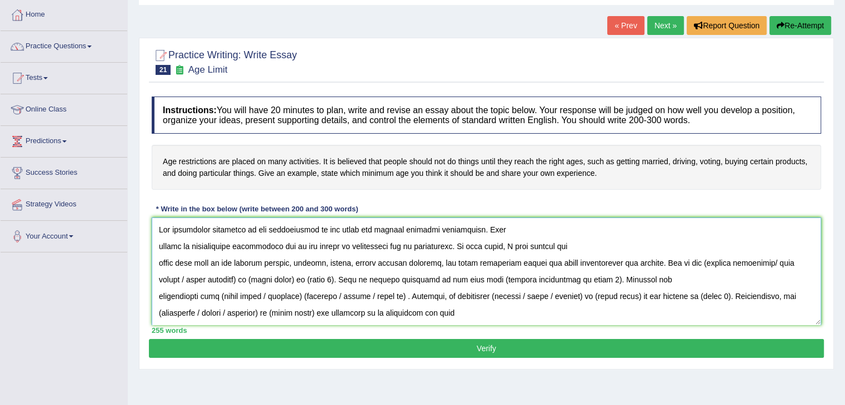
click at [636, 264] on textarea at bounding box center [486, 272] width 669 height 108
click at [673, 259] on textarea at bounding box center [486, 272] width 669 height 108
drag, startPoint x: 675, startPoint y: 259, endPoint x: 812, endPoint y: 264, distance: 137.8
click at [812, 264] on textarea at bounding box center [486, 272] width 669 height 108
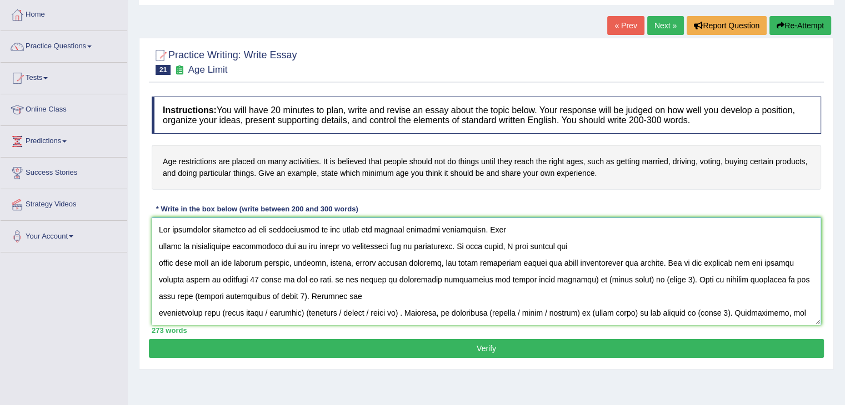
click at [486, 278] on textarea at bounding box center [486, 272] width 669 height 108
click at [320, 280] on textarea at bounding box center [486, 272] width 669 height 108
drag, startPoint x: 524, startPoint y: 275, endPoint x: 510, endPoint y: 276, distance: 13.9
click at [522, 275] on textarea at bounding box center [486, 272] width 669 height 108
click at [488, 278] on textarea at bounding box center [486, 272] width 669 height 108
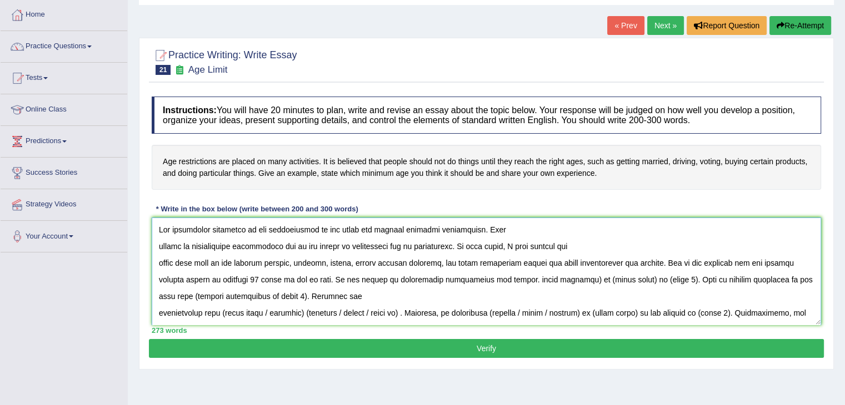
drag, startPoint x: 493, startPoint y: 277, endPoint x: 642, endPoint y: 281, distance: 148.9
click at [642, 281] on textarea at bounding box center [486, 272] width 669 height 108
click at [525, 285] on textarea at bounding box center [486, 272] width 669 height 108
drag, startPoint x: 632, startPoint y: 278, endPoint x: 734, endPoint y: 277, distance: 102.2
click at [734, 277] on textarea at bounding box center [486, 272] width 669 height 108
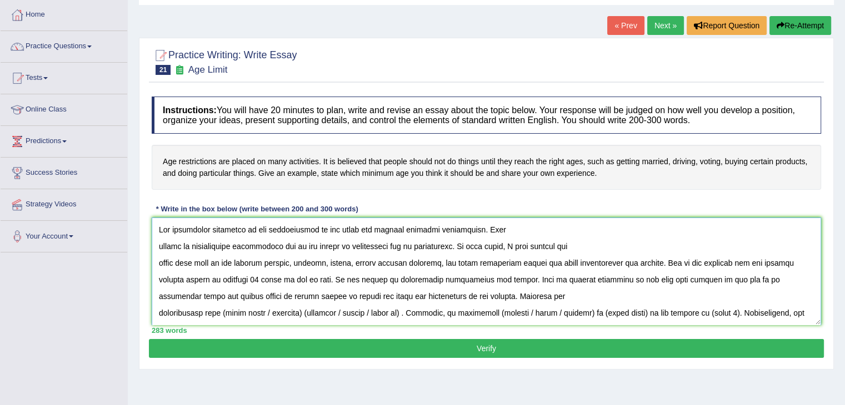
drag, startPoint x: 224, startPoint y: 313, endPoint x: 305, endPoint y: 310, distance: 81.7
click at [305, 310] on textarea at bounding box center [486, 272] width 669 height 108
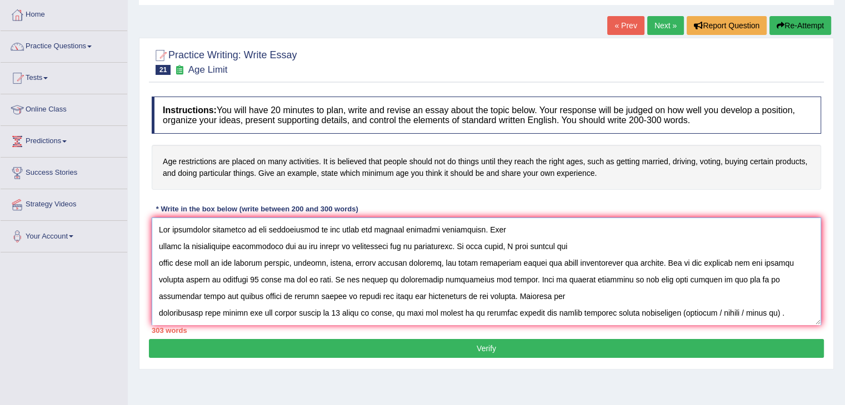
click at [648, 312] on textarea at bounding box center [486, 272] width 669 height 108
click at [675, 312] on textarea at bounding box center [486, 272] width 669 height 108
click at [679, 310] on textarea at bounding box center [486, 272] width 669 height 108
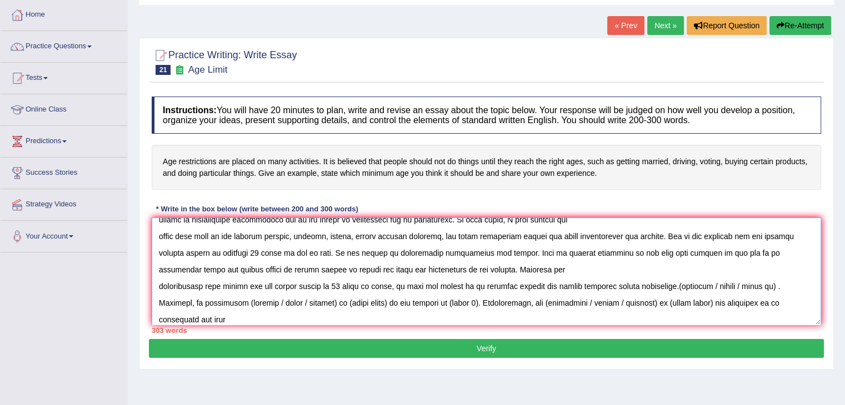
scroll to position [37, 0]
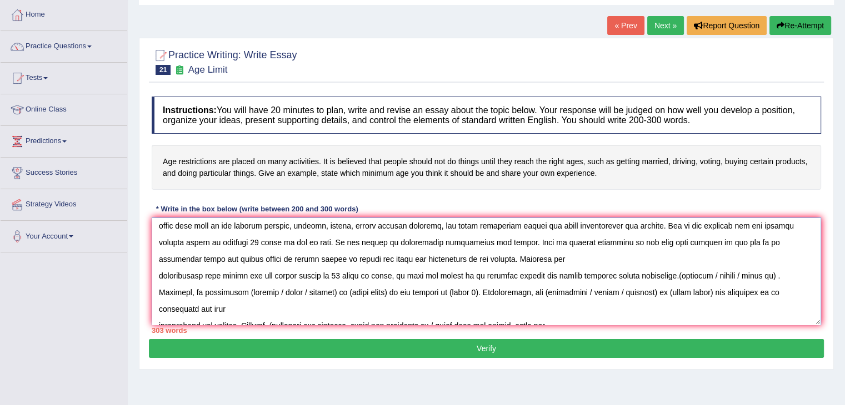
drag, startPoint x: 676, startPoint y: 310, endPoint x: 784, endPoint y: 275, distance: 112.6
click at [784, 275] on textarea at bounding box center [486, 272] width 669 height 108
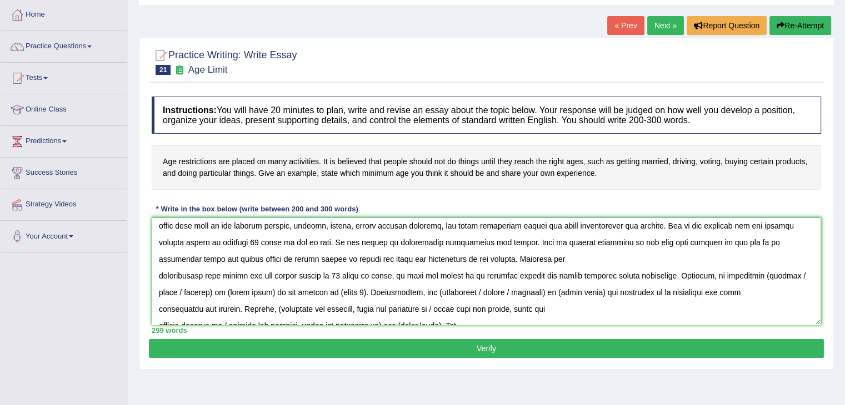
click at [740, 291] on textarea at bounding box center [486, 272] width 669 height 108
click at [740, 278] on textarea at bounding box center [486, 272] width 669 height 108
click at [576, 392] on div "Home Practice Writing: Write Essay Age Limit « Prev Next » Report Question Re-A…" at bounding box center [486, 221] width 717 height 555
click at [701, 290] on textarea at bounding box center [486, 272] width 669 height 108
click at [726, 282] on textarea at bounding box center [486, 272] width 669 height 108
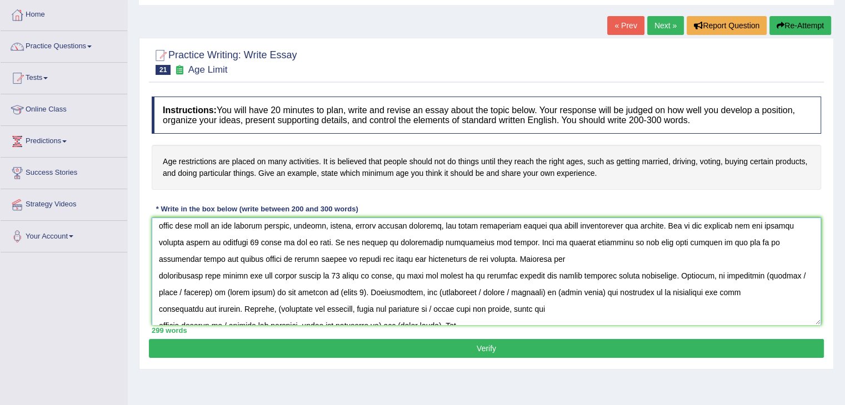
click at [694, 275] on textarea at bounding box center [486, 272] width 669 height 108
click at [720, 274] on textarea at bounding box center [486, 272] width 669 height 108
click at [718, 273] on textarea at bounding box center [486, 272] width 669 height 108
drag, startPoint x: 215, startPoint y: 290, endPoint x: 195, endPoint y: 292, distance: 20.0
click at [195, 292] on textarea at bounding box center [486, 272] width 669 height 108
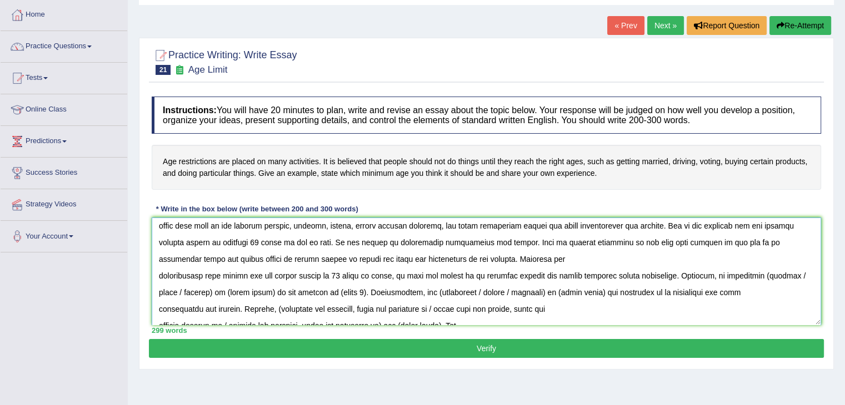
click at [745, 283] on textarea at bounding box center [486, 272] width 669 height 108
click at [755, 275] on textarea at bounding box center [486, 272] width 669 height 108
click at [715, 273] on textarea at bounding box center [486, 272] width 669 height 108
click at [716, 272] on textarea at bounding box center [486, 272] width 669 height 108
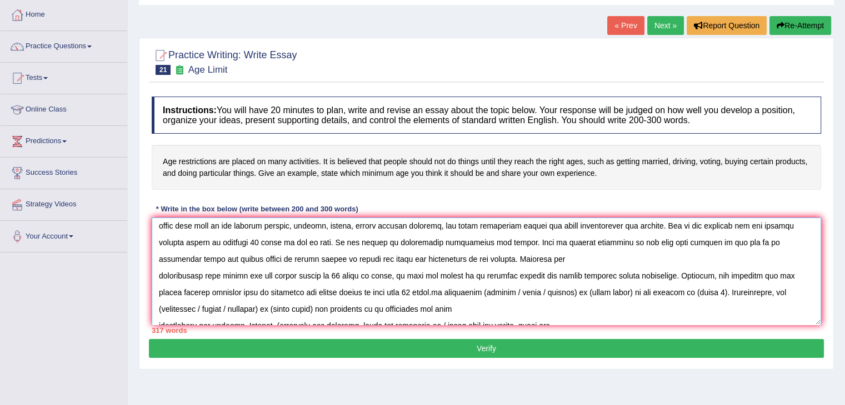
click at [325, 292] on textarea at bounding box center [486, 272] width 669 height 108
click at [484, 299] on textarea at bounding box center [486, 272] width 669 height 108
drag, startPoint x: 449, startPoint y: 292, endPoint x: 720, endPoint y: 289, distance: 270.5
click at [720, 289] on textarea at bounding box center [486, 272] width 669 height 108
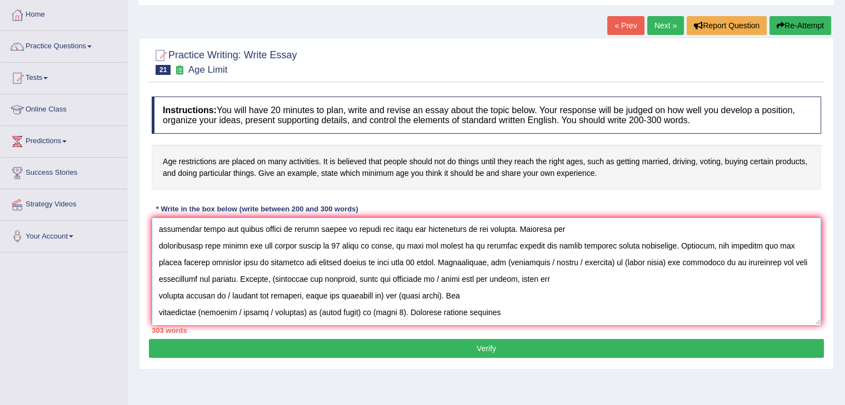
scroll to position [93, 0]
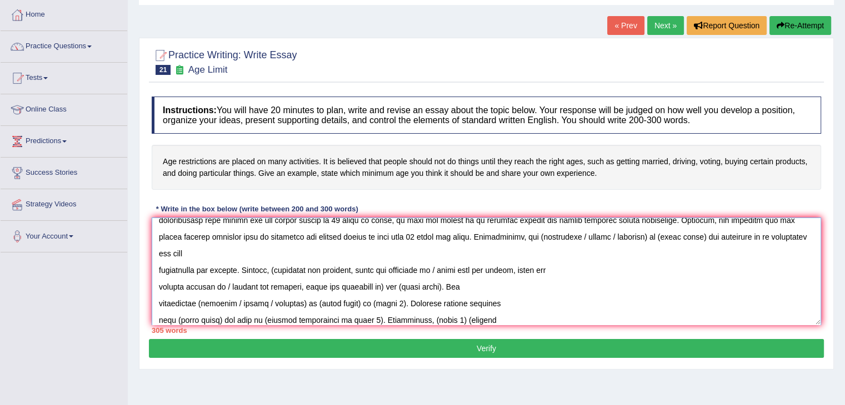
click at [488, 235] on textarea at bounding box center [486, 272] width 669 height 108
click at [488, 239] on textarea at bounding box center [486, 272] width 669 height 108
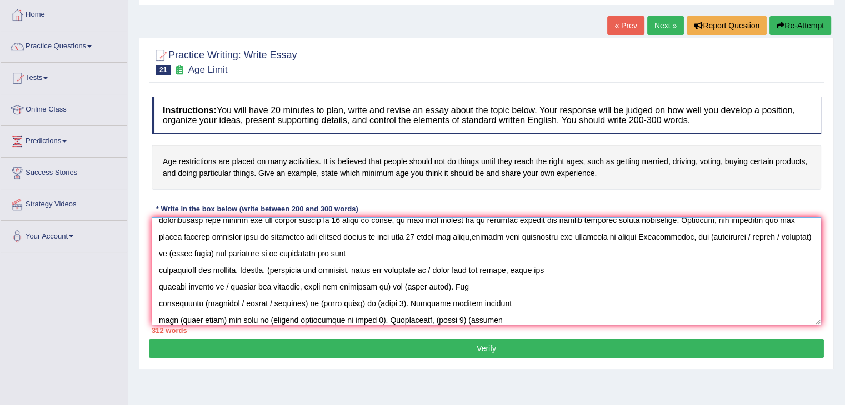
click at [485, 236] on textarea at bounding box center [486, 272] width 669 height 108
click at [596, 239] on textarea at bounding box center [486, 272] width 669 height 108
drag, startPoint x: 632, startPoint y: 237, endPoint x: 643, endPoint y: 237, distance: 11.1
click at [633, 237] on textarea at bounding box center [486, 272] width 669 height 108
click at [643, 237] on textarea at bounding box center [486, 272] width 669 height 108
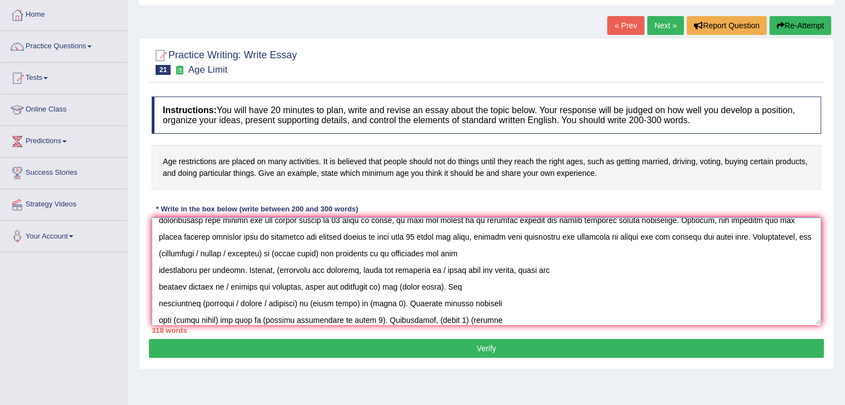
drag, startPoint x: 210, startPoint y: 252, endPoint x: 338, endPoint y: 249, distance: 127.2
click at [338, 249] on textarea at bounding box center [486, 272] width 669 height 108
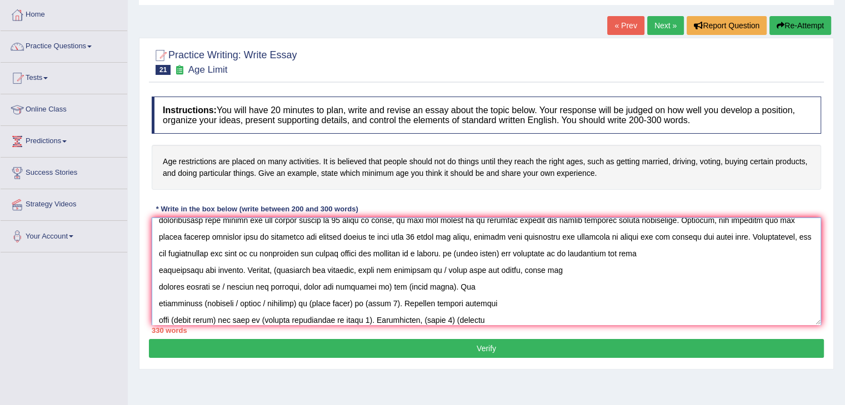
drag, startPoint x: 521, startPoint y: 251, endPoint x: 556, endPoint y: 252, distance: 35.0
click at [556, 252] on textarea at bounding box center [486, 272] width 669 height 108
drag, startPoint x: 519, startPoint y: 253, endPoint x: 570, endPoint y: 255, distance: 51.1
click at [570, 255] on textarea at bounding box center [486, 272] width 669 height 108
drag, startPoint x: 211, startPoint y: 251, endPoint x: 513, endPoint y: 247, distance: 301.6
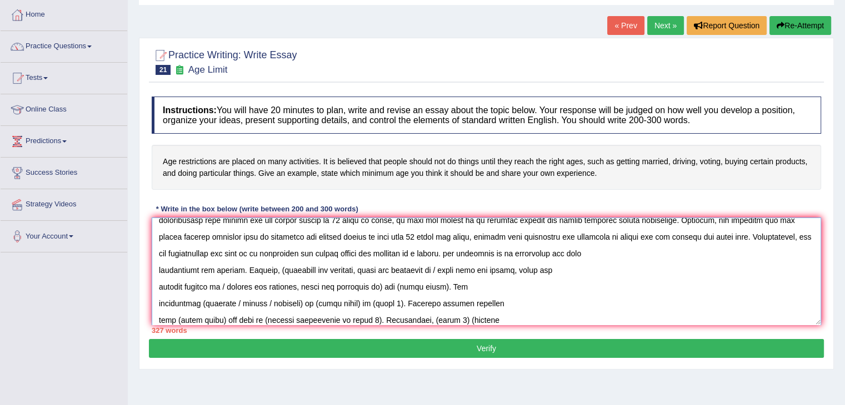
click at [513, 247] on textarea at bounding box center [486, 272] width 669 height 108
click at [516, 249] on textarea at bounding box center [486, 272] width 669 height 108
drag, startPoint x: 518, startPoint y: 252, endPoint x: 656, endPoint y: 251, distance: 138.3
click at [654, 251] on textarea at bounding box center [486, 272] width 669 height 108
drag, startPoint x: 238, startPoint y: 269, endPoint x: 146, endPoint y: 271, distance: 91.7
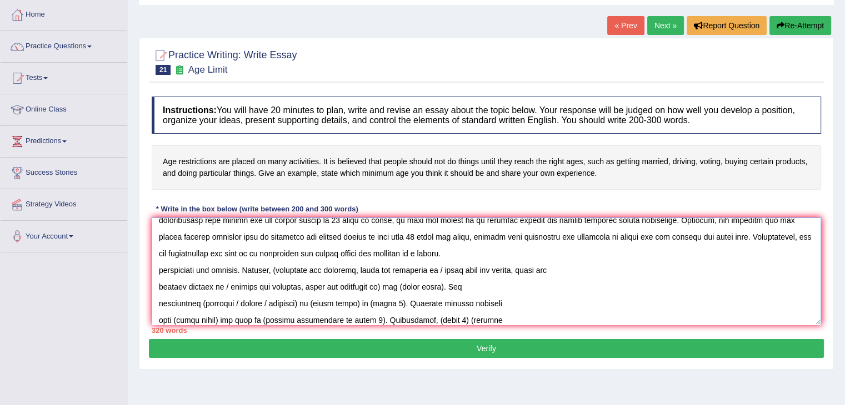
click at [146, 271] on div "Practice Writing: Write Essay 21 Age Limit Instructions: You will have 20 minut…" at bounding box center [486, 204] width 695 height 332
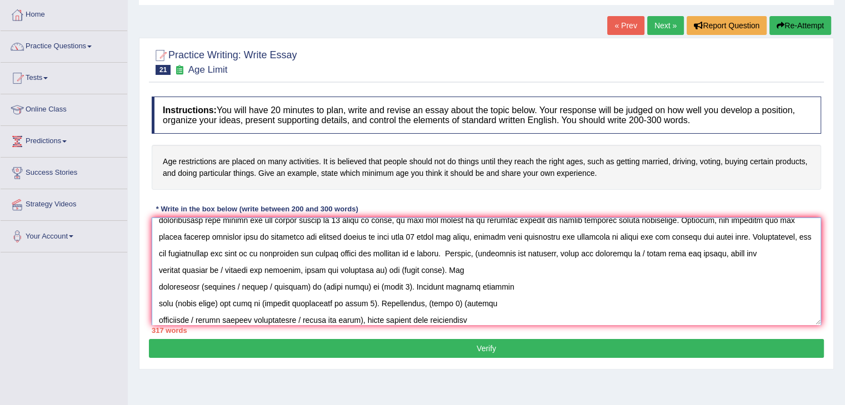
scroll to position [76, 0]
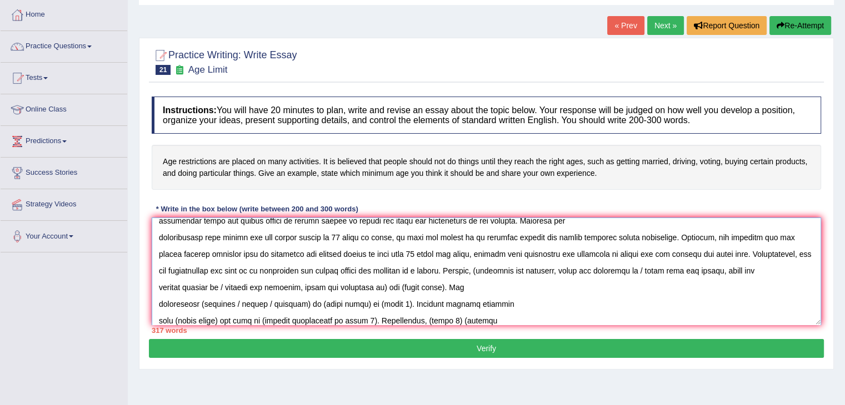
click at [552, 269] on textarea at bounding box center [486, 272] width 669 height 108
drag, startPoint x: 552, startPoint y: 269, endPoint x: 799, endPoint y: 271, distance: 246.6
click at [799, 271] on textarea at bounding box center [486, 272] width 669 height 108
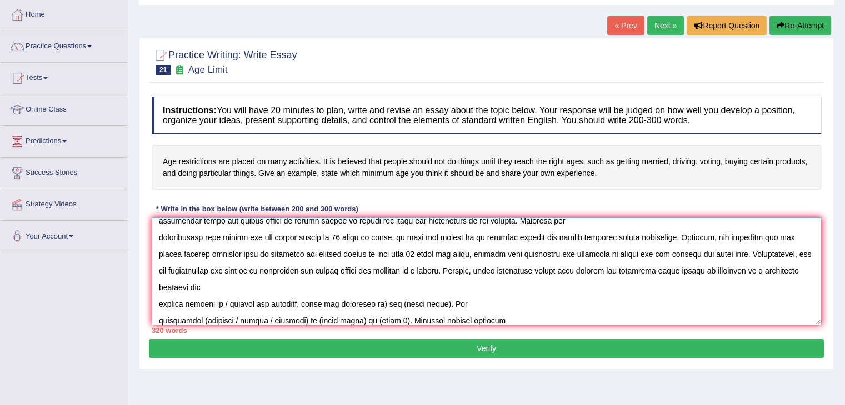
drag, startPoint x: 257, startPoint y: 284, endPoint x: 298, endPoint y: 284, distance: 41.7
click at [298, 284] on textarea at bounding box center [486, 272] width 669 height 108
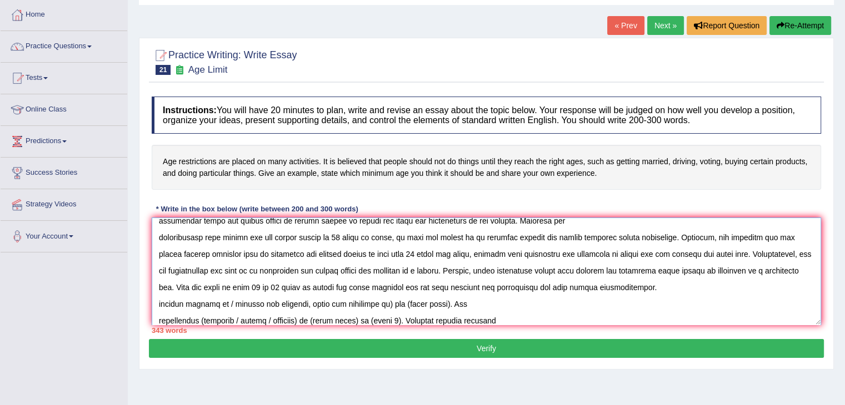
drag, startPoint x: 159, startPoint y: 300, endPoint x: 438, endPoint y: 307, distance: 278.3
click at [438, 307] on textarea at bounding box center [486, 272] width 669 height 108
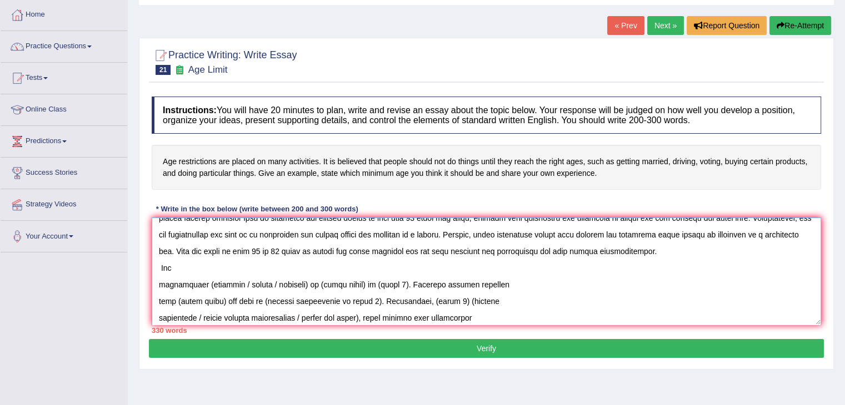
scroll to position [131, 0]
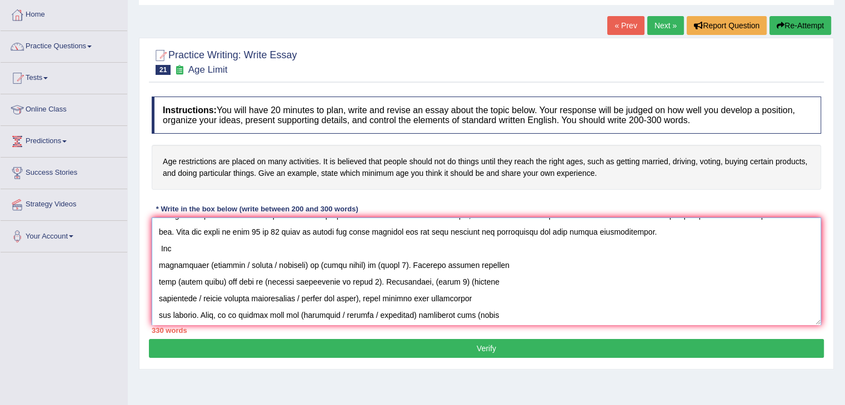
click at [160, 247] on textarea at bounding box center [486, 272] width 669 height 108
click at [159, 247] on textarea at bounding box center [486, 272] width 669 height 108
drag, startPoint x: 129, startPoint y: 247, endPoint x: 96, endPoint y: 247, distance: 33.9
click at [96, 247] on div "Toggle navigation Home Practice Questions Speaking Practice Read Aloud Repeat S…" at bounding box center [422, 233] width 845 height 578
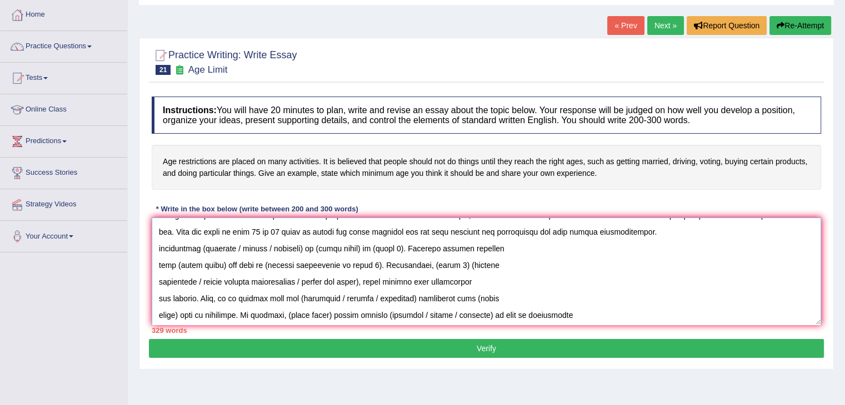
scroll to position [114, 0]
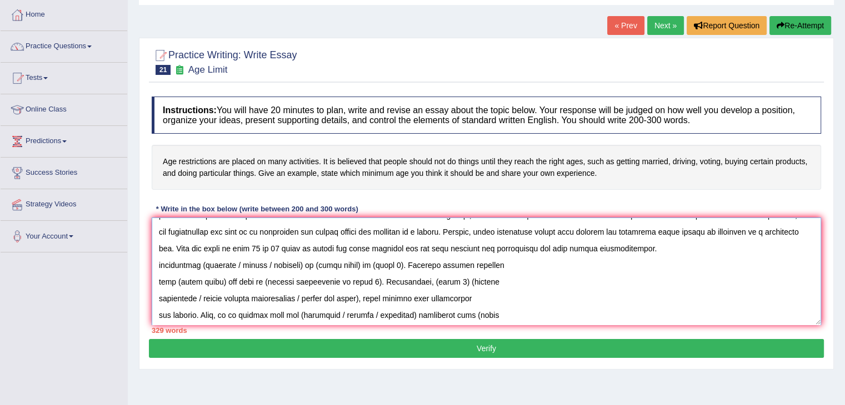
click at [155, 262] on textarea at bounding box center [486, 272] width 669 height 108
drag, startPoint x: 213, startPoint y: 265, endPoint x: 310, endPoint y: 262, distance: 97.2
click at [310, 262] on textarea at bounding box center [486, 272] width 669 height 108
drag, startPoint x: 435, startPoint y: 263, endPoint x: 649, endPoint y: 264, distance: 213.3
click at [649, 264] on textarea at bounding box center [486, 272] width 669 height 108
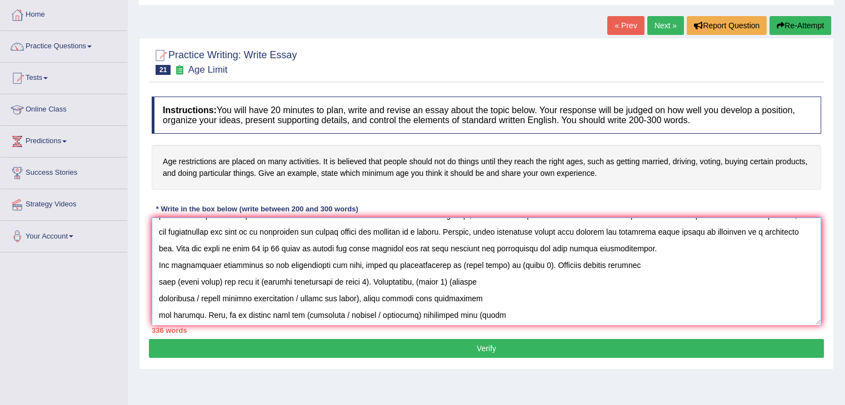
click at [526, 272] on textarea at bounding box center [486, 272] width 669 height 108
drag, startPoint x: 527, startPoint y: 268, endPoint x: 436, endPoint y: 272, distance: 91.2
click at [436, 272] on textarea at bounding box center [486, 272] width 669 height 108
click at [301, 264] on textarea at bounding box center [486, 272] width 669 height 108
click at [260, 263] on textarea at bounding box center [486, 272] width 669 height 108
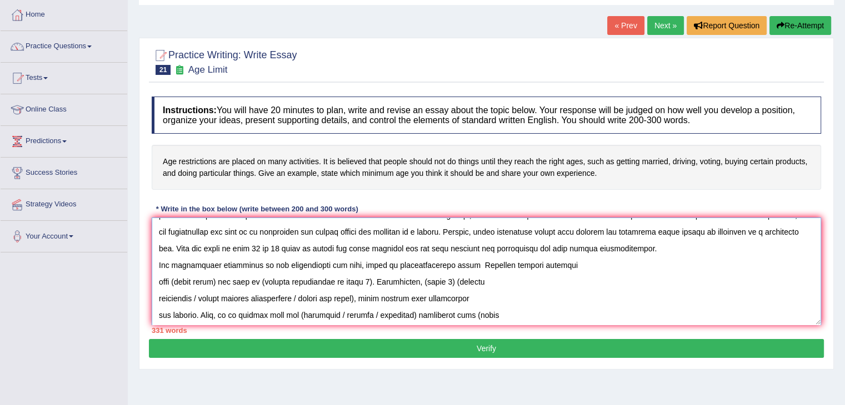
drag, startPoint x: 259, startPoint y: 263, endPoint x: 565, endPoint y: 260, distance: 306.6
click at [565, 260] on textarea at bounding box center [486, 272] width 669 height 108
paste textarea "Age restrictions are laws, rules or recommendations which detail the given age …"
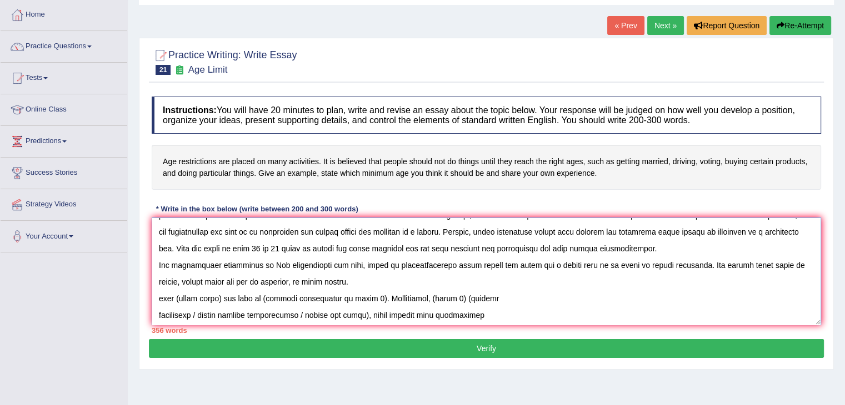
click at [360, 282] on textarea at bounding box center [486, 272] width 669 height 108
click at [158, 297] on textarea at bounding box center [486, 272] width 669 height 108
click at [179, 293] on textarea at bounding box center [486, 272] width 669 height 108
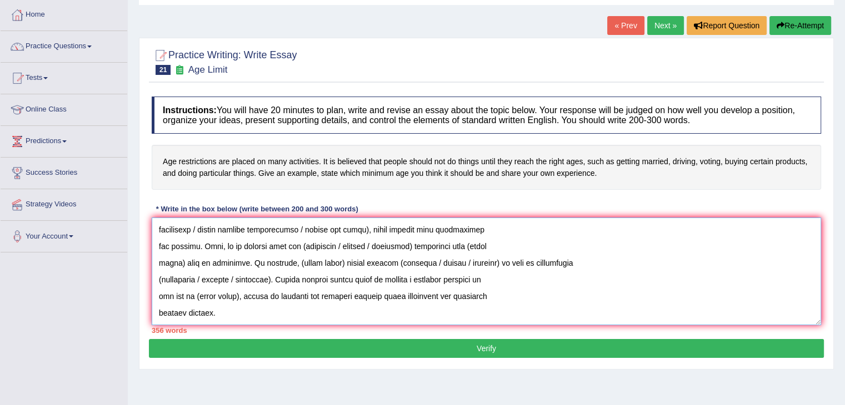
drag, startPoint x: 159, startPoint y: 296, endPoint x: 521, endPoint y: 347, distance: 365.7
click at [521, 347] on div "Practice Writing: Write Essay 21 Age Limit Instructions: You will have 20 minut…" at bounding box center [486, 204] width 695 height 332
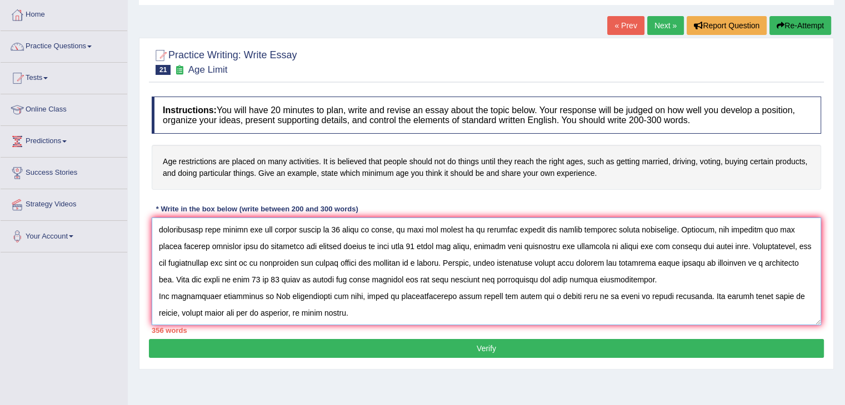
scroll to position [100, 0]
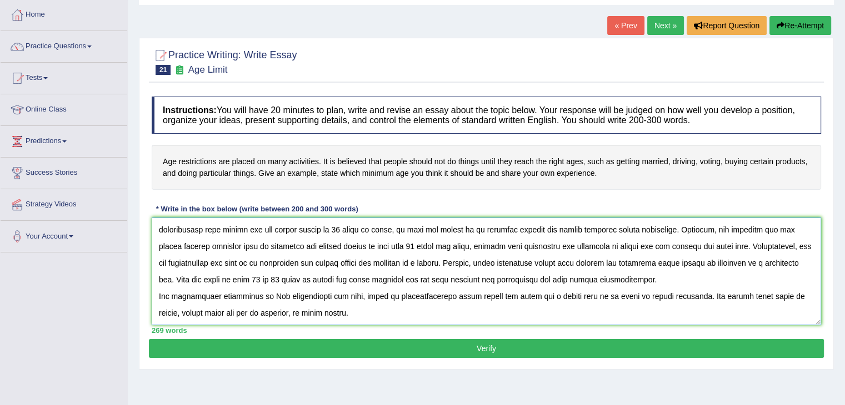
click at [403, 299] on textarea at bounding box center [486, 272] width 669 height 108
click at [342, 300] on textarea at bounding box center [486, 272] width 669 height 108
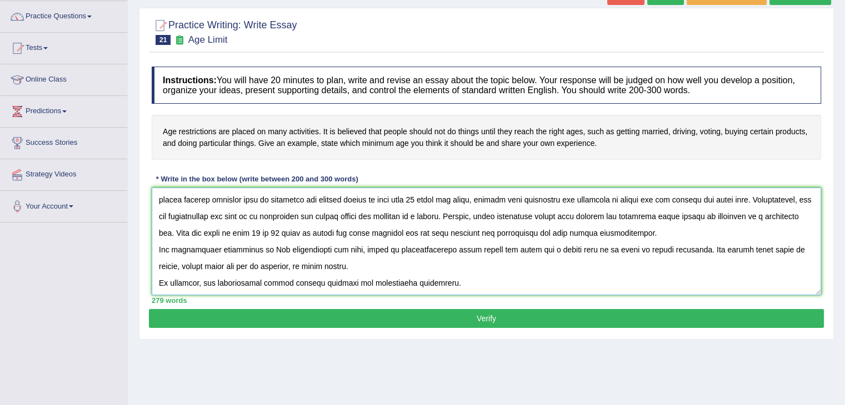
scroll to position [111, 0]
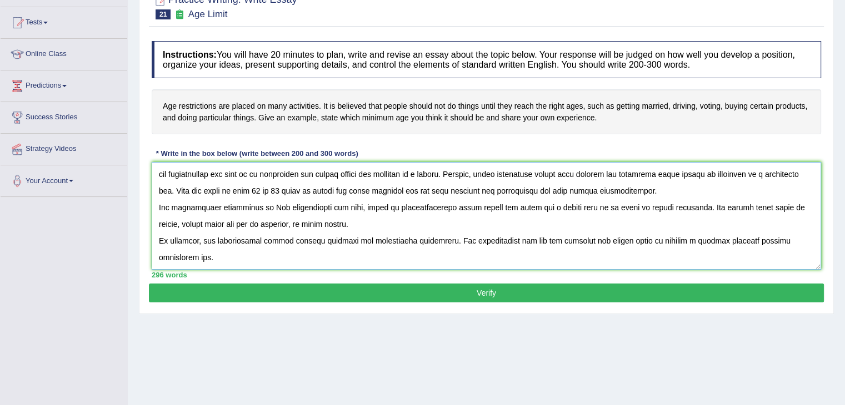
type textarea "The increasing influence of age restrictions on our lives has ignited numerous …"
click at [451, 297] on button "Verify" at bounding box center [486, 293] width 675 height 19
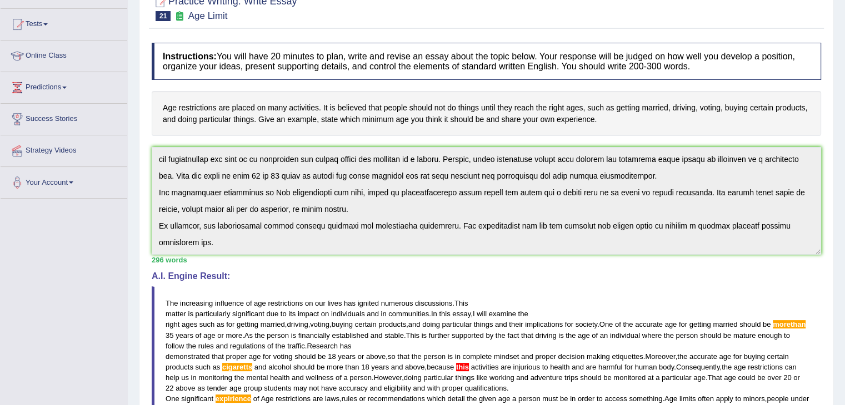
scroll to position [23, 0]
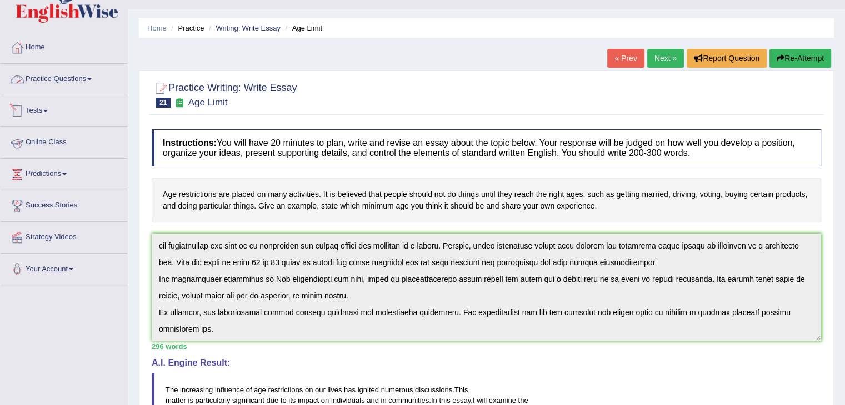
click at [93, 82] on link "Practice Questions" at bounding box center [64, 78] width 127 height 28
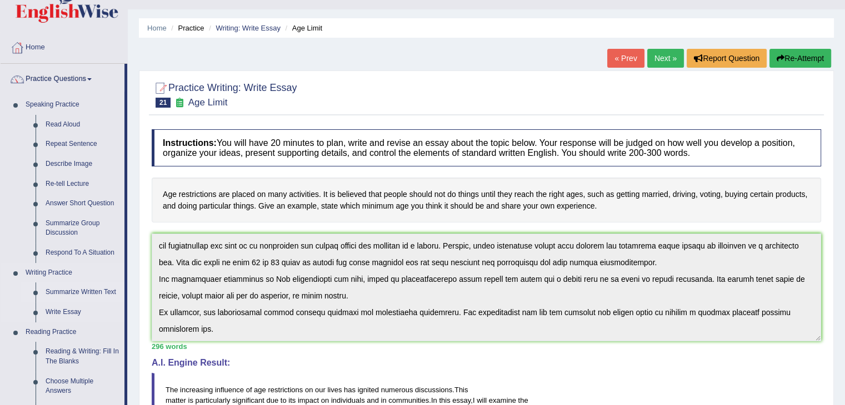
click at [69, 294] on link "Summarize Written Text" at bounding box center [83, 293] width 84 height 20
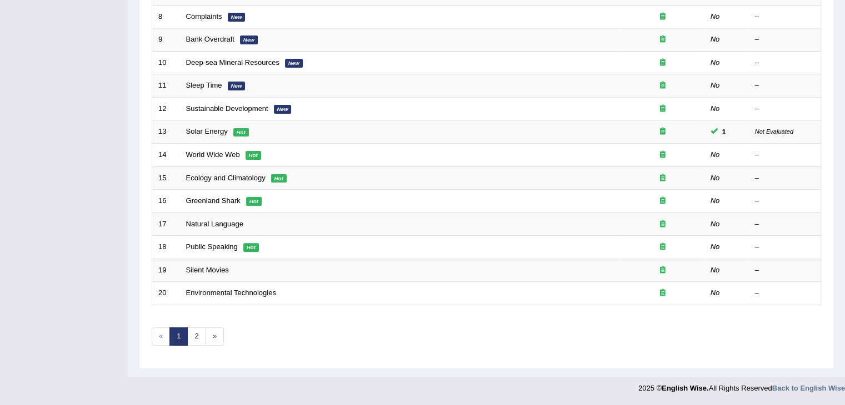
scroll to position [327, 0]
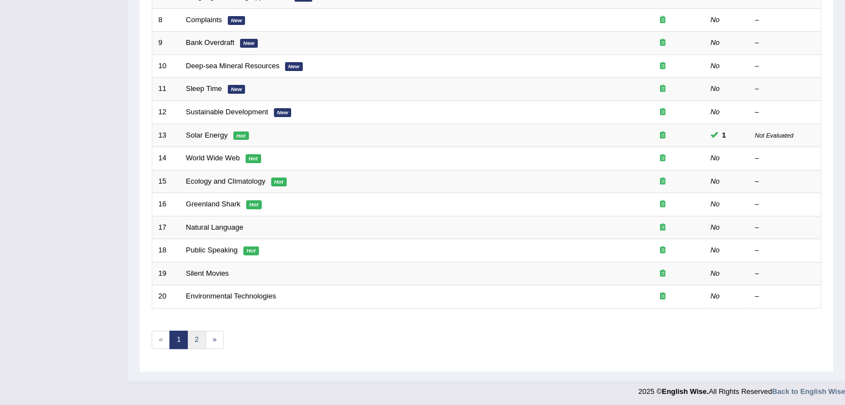
click at [194, 336] on link "2" at bounding box center [196, 340] width 18 height 18
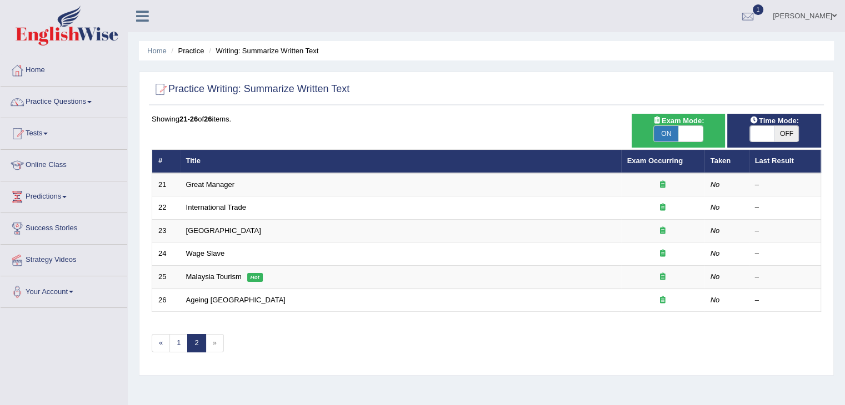
click at [747, 133] on div "ON OFF" at bounding box center [773, 134] width 83 height 17
click at [756, 133] on span at bounding box center [762, 134] width 24 height 16
checkbox input "true"
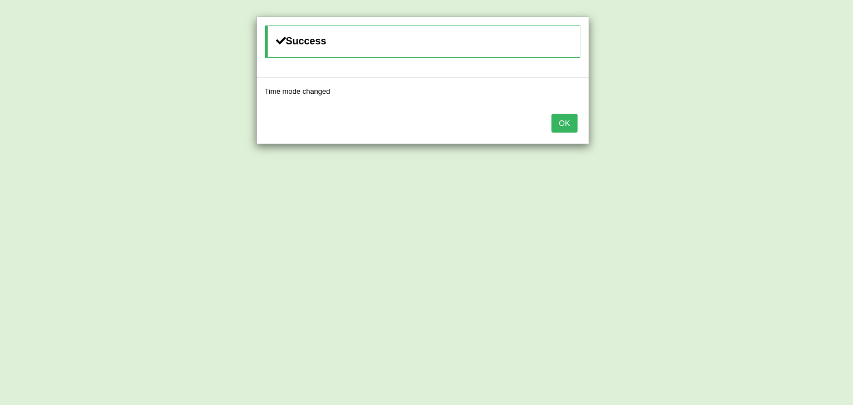
click at [569, 119] on button "OK" at bounding box center [564, 123] width 26 height 19
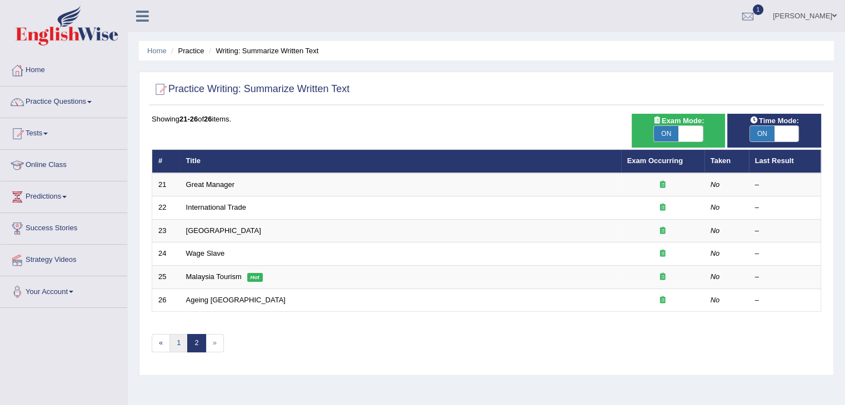
click at [182, 345] on link "1" at bounding box center [178, 343] width 18 height 18
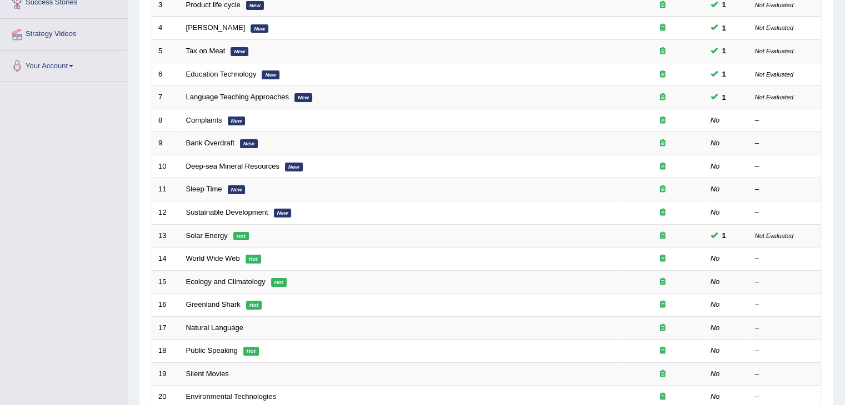
scroll to position [327, 0]
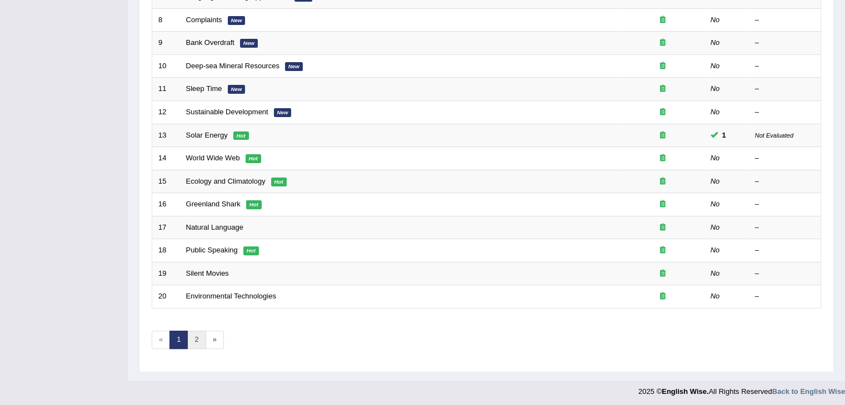
click at [198, 337] on link "2" at bounding box center [196, 340] width 18 height 18
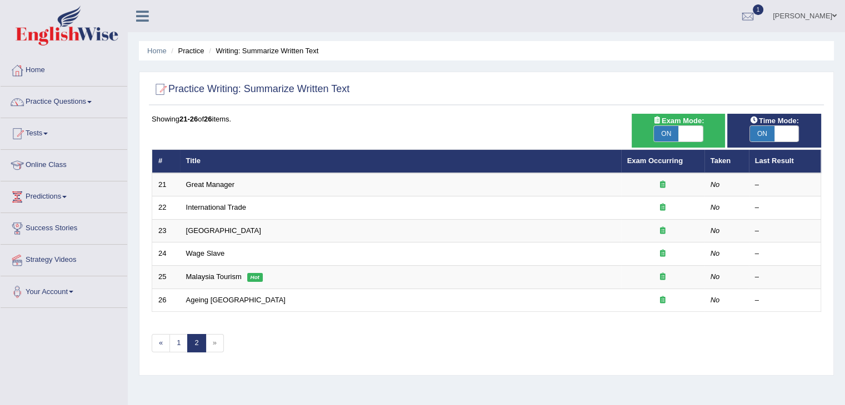
click at [218, 340] on span "»" at bounding box center [214, 343] width 18 height 18
click at [212, 345] on span "»" at bounding box center [214, 343] width 18 height 18
click at [660, 131] on span "ON" at bounding box center [666, 134] width 24 height 16
checkbox input "false"
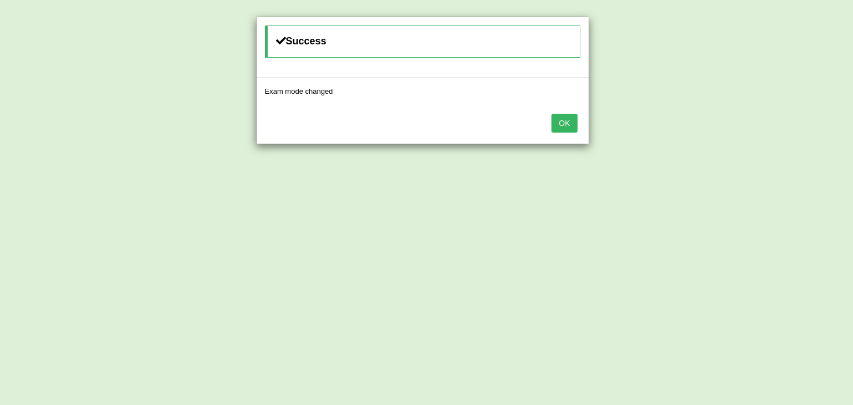
drag, startPoint x: 559, startPoint y: 123, endPoint x: 553, endPoint y: 125, distance: 6.0
click at [558, 123] on button "OK" at bounding box center [564, 123] width 26 height 19
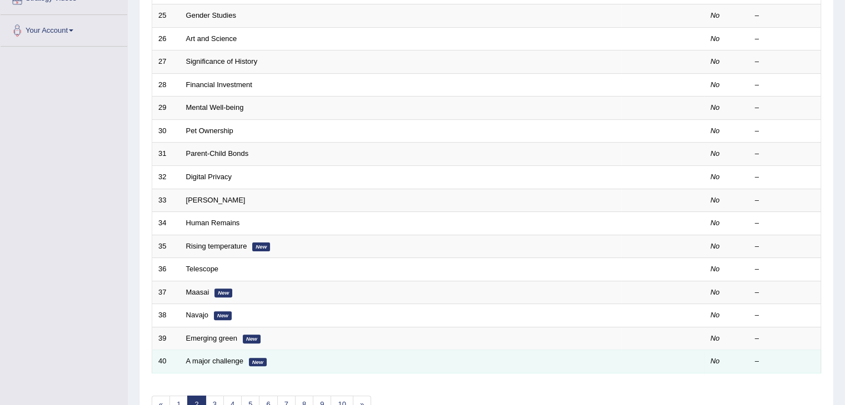
scroll to position [327, 0]
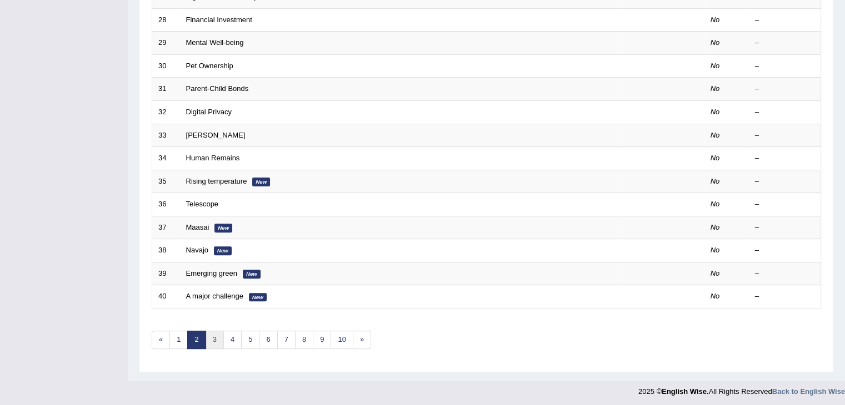
click at [209, 335] on link "3" at bounding box center [214, 340] width 18 height 18
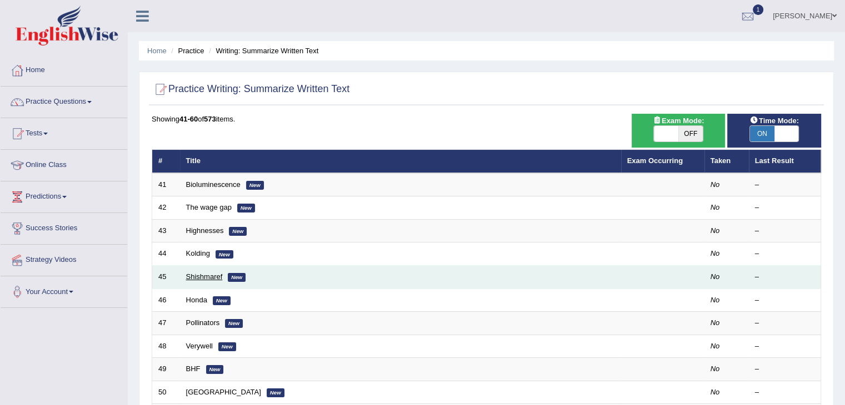
click at [202, 276] on link "Shishmaref" at bounding box center [204, 277] width 37 height 8
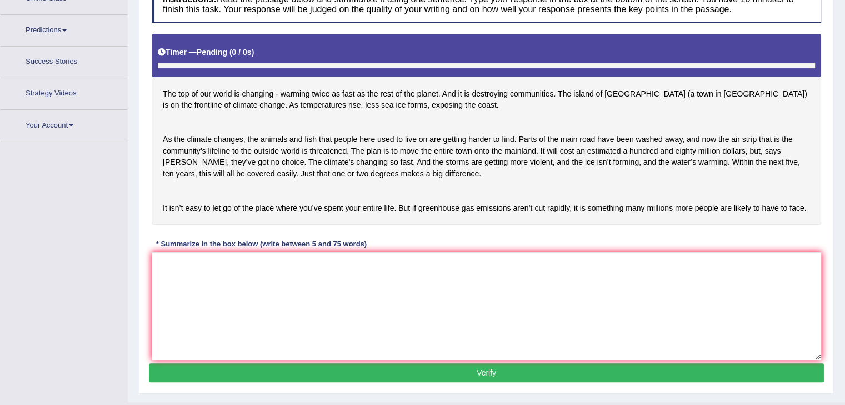
scroll to position [178, 0]
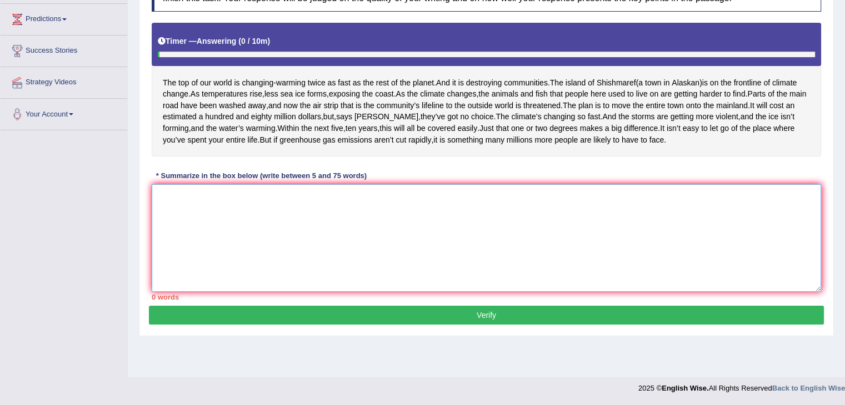
click at [366, 240] on textarea at bounding box center [486, 238] width 669 height 108
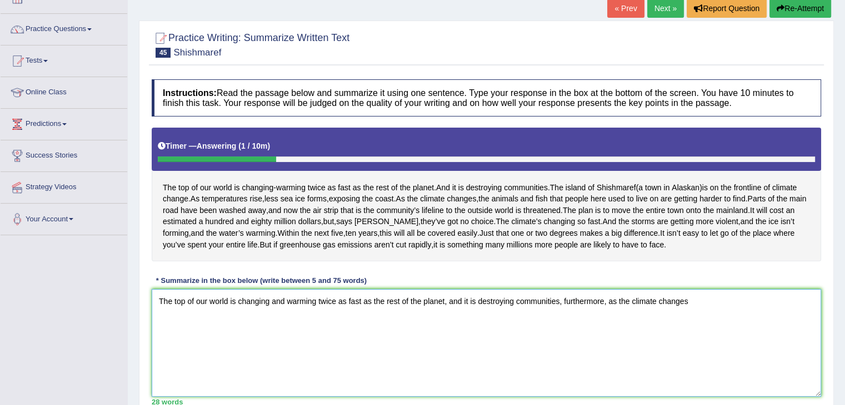
scroll to position [0, 0]
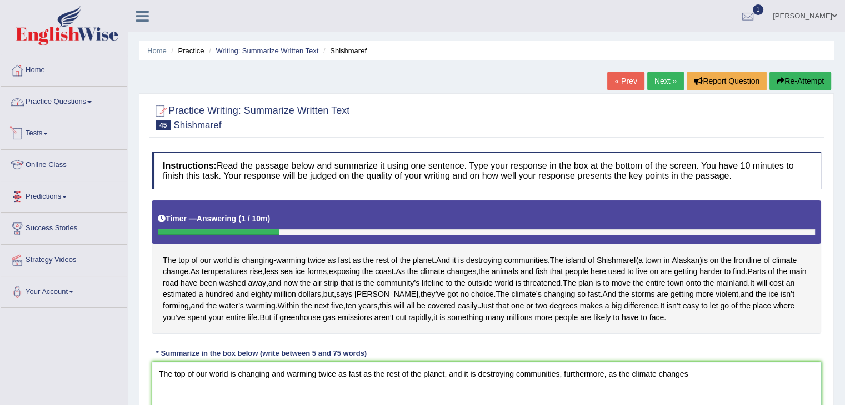
type textarea "The top of our world is changing and warming twice as fast as the rest of the p…"
click at [92, 103] on span at bounding box center [89, 102] width 4 height 2
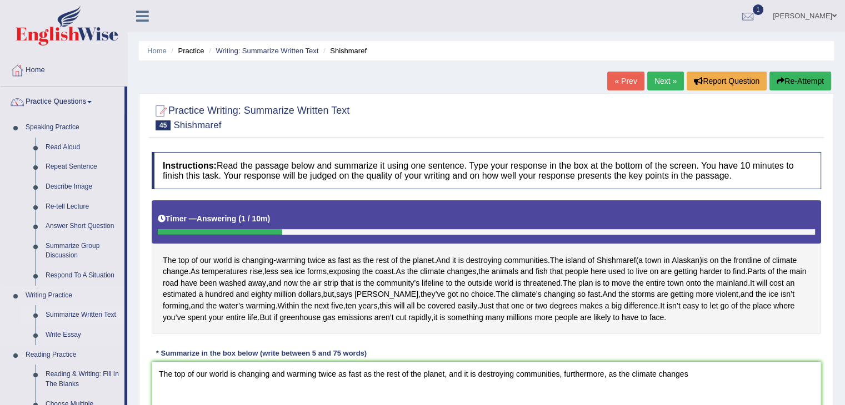
click at [89, 310] on link "Summarize Written Text" at bounding box center [83, 315] width 84 height 20
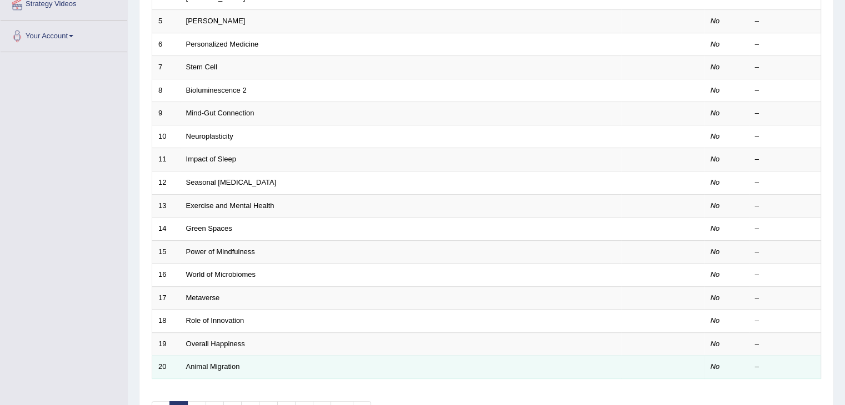
scroll to position [327, 0]
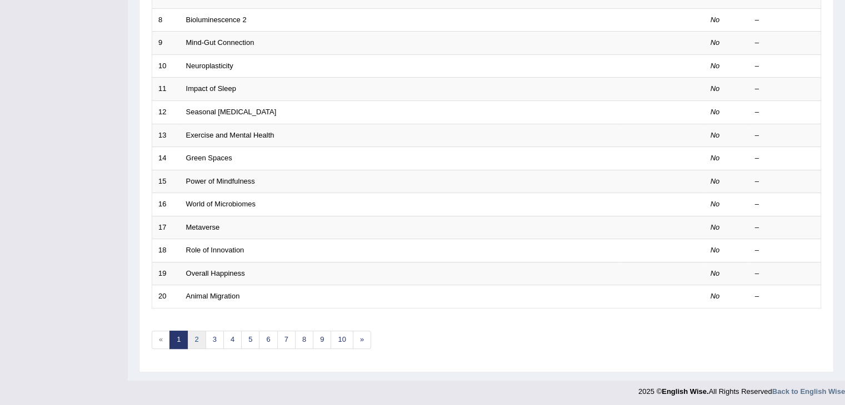
click at [192, 338] on link "2" at bounding box center [196, 340] width 18 height 18
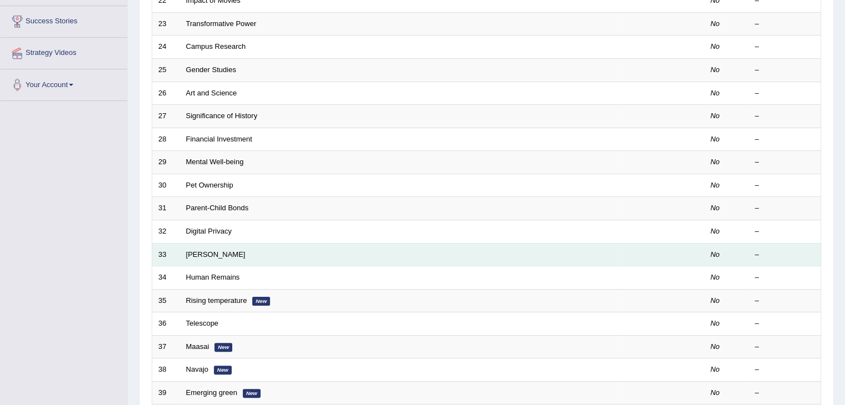
scroll to position [278, 0]
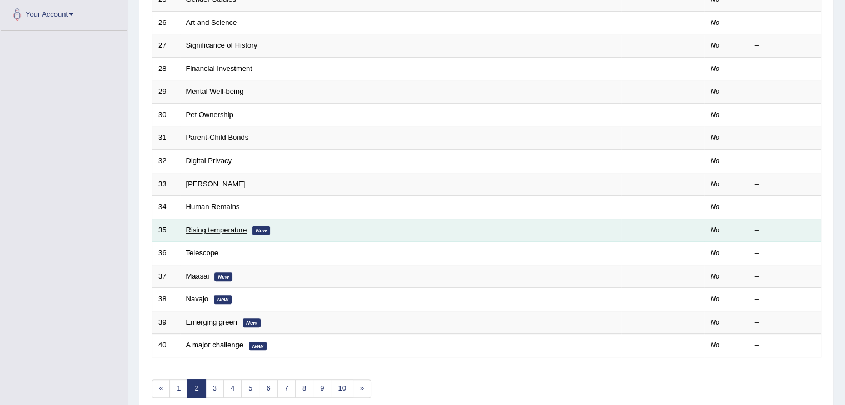
click at [203, 228] on link "Rising temperature" at bounding box center [216, 230] width 61 height 8
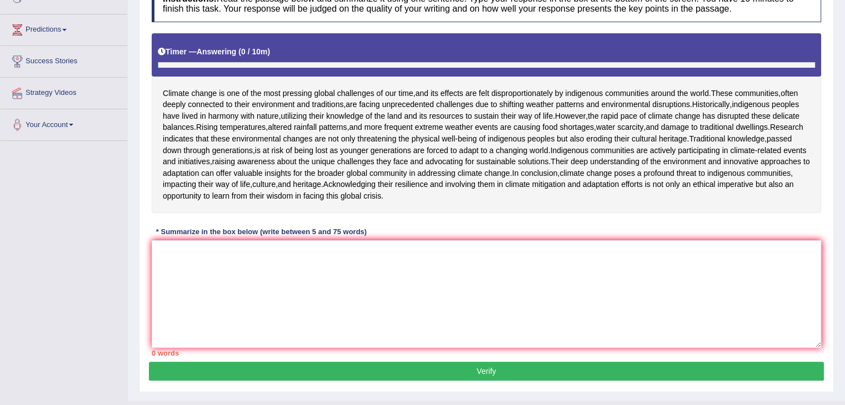
scroll to position [222, 0]
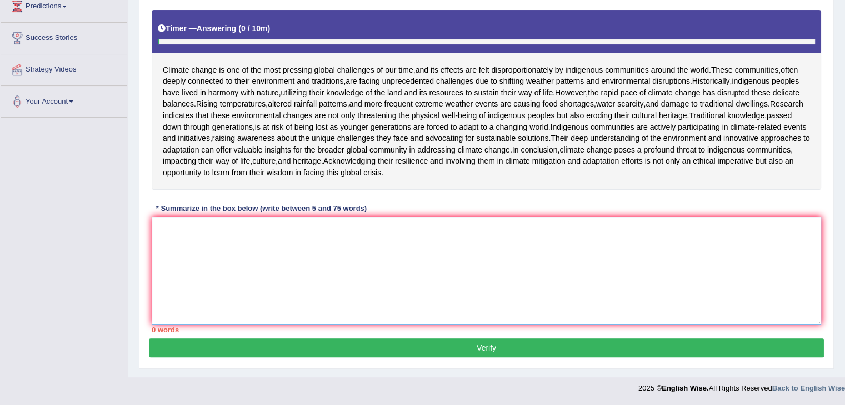
click at [295, 260] on textarea at bounding box center [486, 271] width 669 height 108
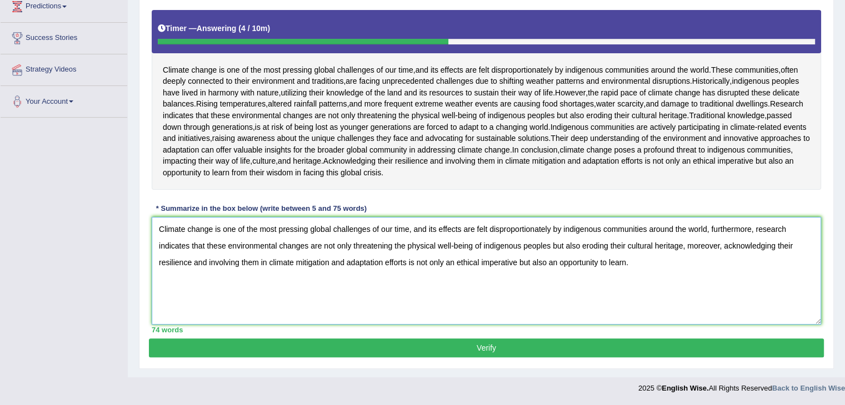
type textarea "Climate change is one of the most pressing global challenges of our time, and i…"
click at [602, 358] on button "Verify" at bounding box center [486, 348] width 675 height 19
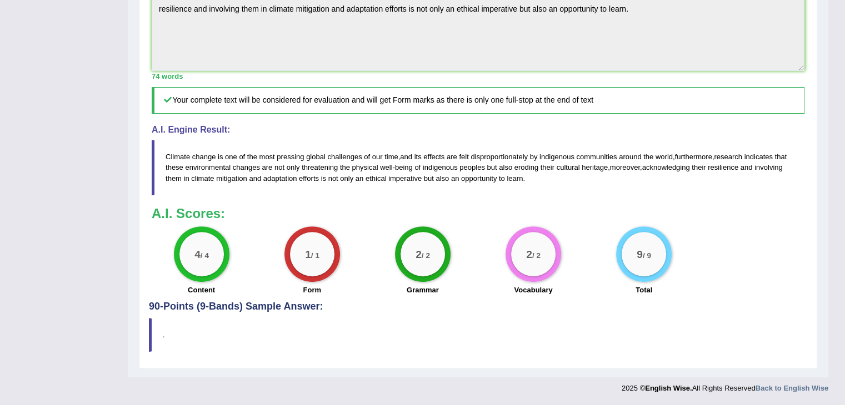
scroll to position [452, 0]
drag, startPoint x: 167, startPoint y: 155, endPoint x: 325, endPoint y: 169, distance: 159.5
click at [322, 169] on blockquote "Climate change is one of the most pressing global challenges of our time , and …" at bounding box center [478, 167] width 653 height 55
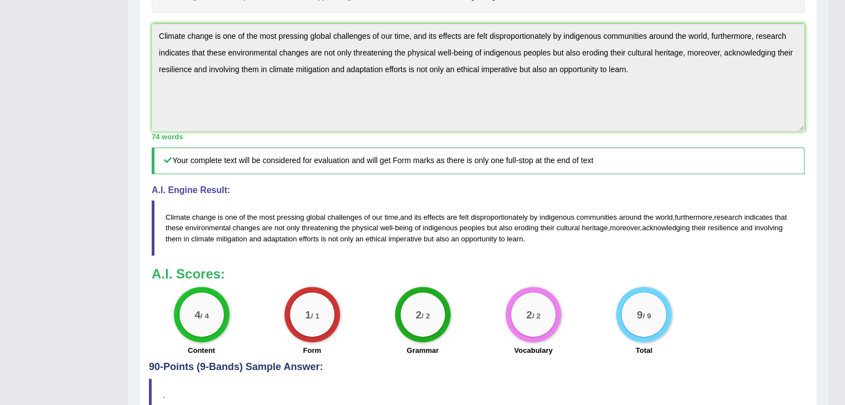
scroll to position [397, 0]
